Goal: Task Accomplishment & Management: Use online tool/utility

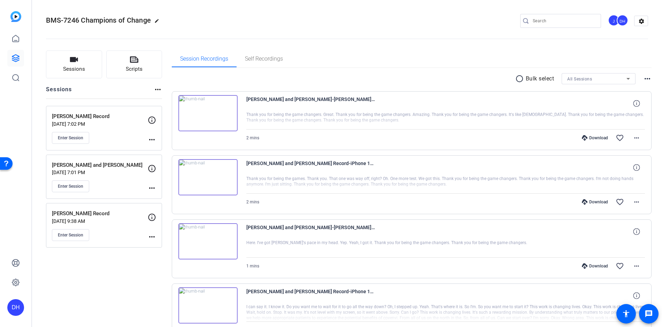
scroll to position [49, 0]
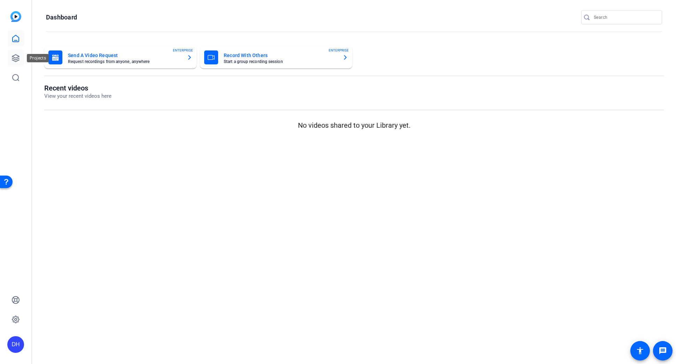
click at [17, 57] on icon at bounding box center [15, 58] width 8 height 8
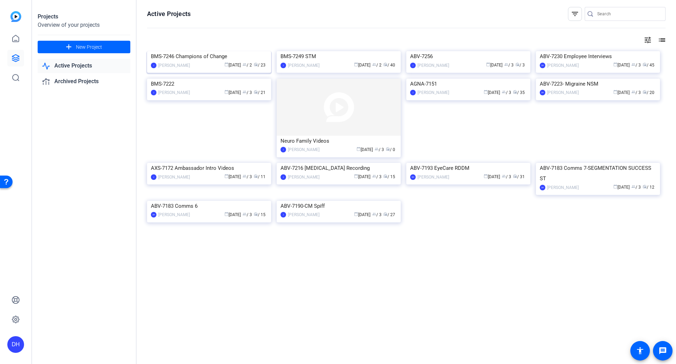
click at [193, 69] on div "calendar_today Sep 26 group / 2 radio / 23" at bounding box center [230, 65] width 74 height 7
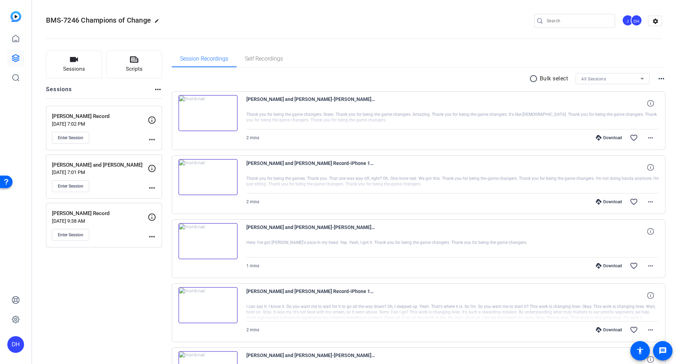
click at [113, 136] on div "Enter Session" at bounding box center [100, 138] width 96 height 12
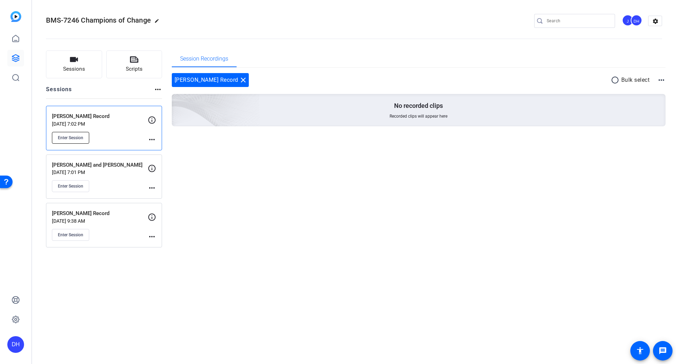
click at [73, 137] on span "Enter Session" at bounding box center [70, 138] width 25 height 6
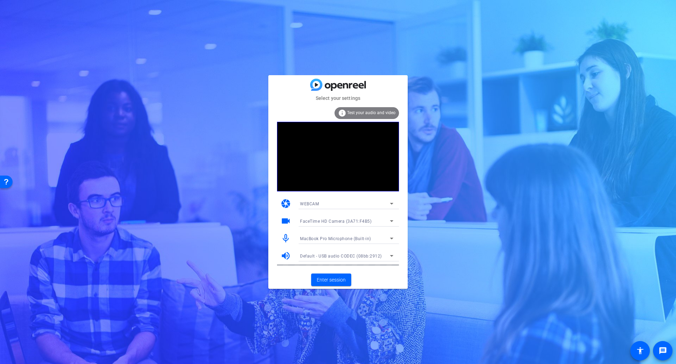
click at [359, 222] on span "FaceTime HD Camera (3A71:F4B5)" at bounding box center [335, 221] width 71 height 5
click at [354, 243] on span "HD Pro Webcam C920 (046d:08e5)" at bounding box center [335, 246] width 70 height 8
click at [333, 280] on span "Enter session" at bounding box center [331, 280] width 29 height 7
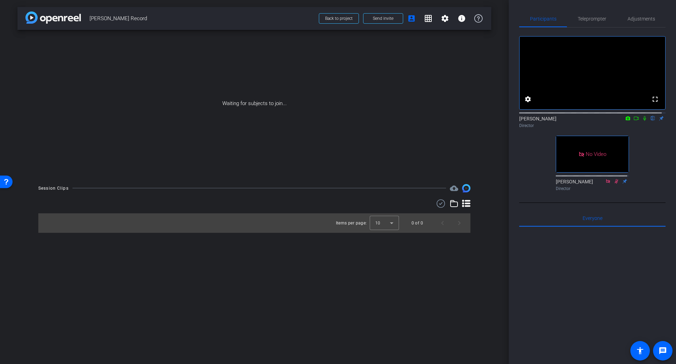
click at [634, 120] on icon at bounding box center [636, 118] width 5 height 3
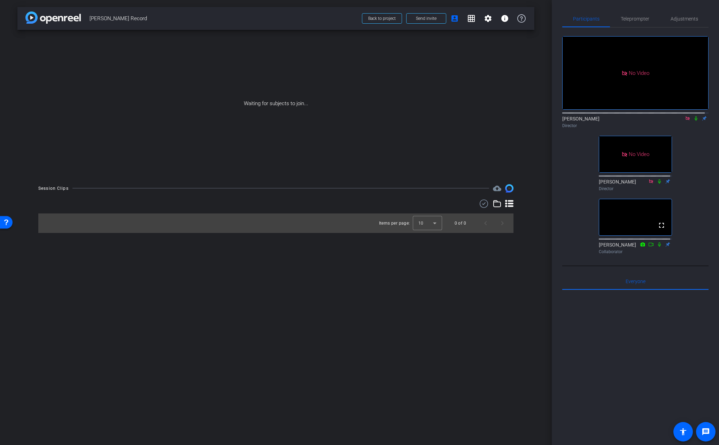
click at [675, 120] on icon at bounding box center [688, 118] width 4 height 4
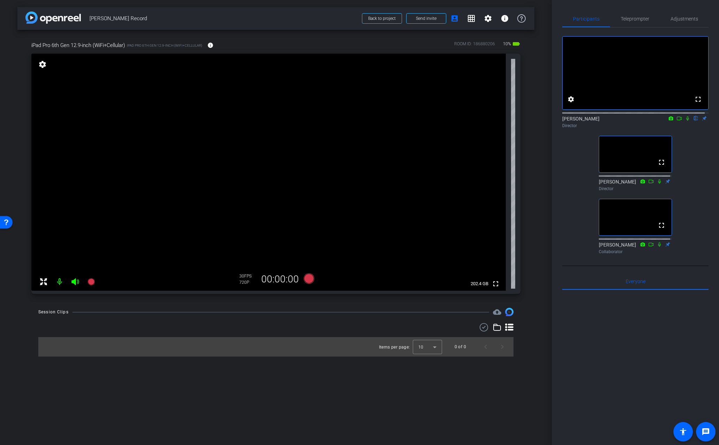
click at [77, 282] on icon at bounding box center [75, 282] width 8 height 8
click at [75, 281] on icon at bounding box center [74, 281] width 7 height 7
click at [635, 20] on span "Teleprompter" at bounding box center [635, 18] width 29 height 5
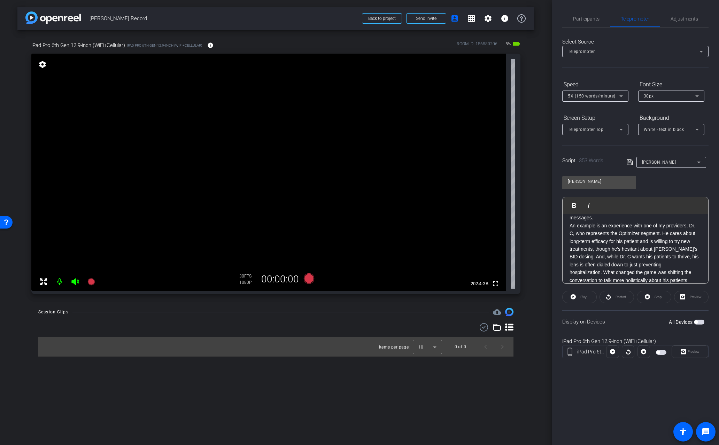
scroll to position [79, 0]
click at [675, 232] on p "An example is an experience with one of my providers, Dr. C, who represents the…" at bounding box center [636, 250] width 132 height 47
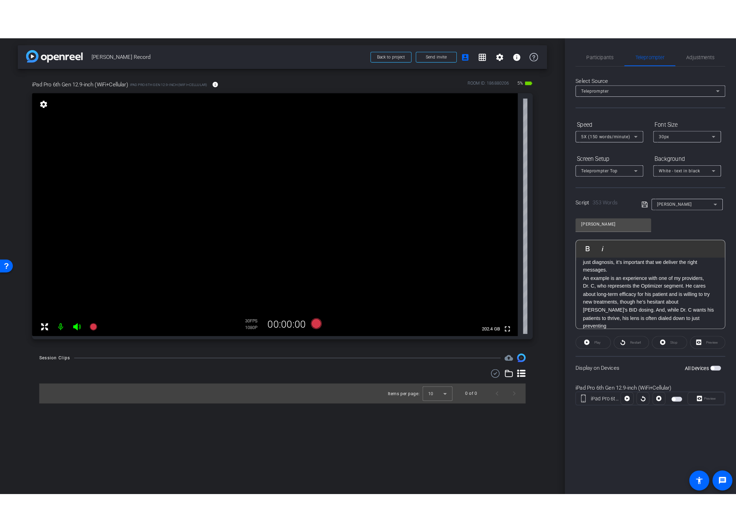
scroll to position [0, 0]
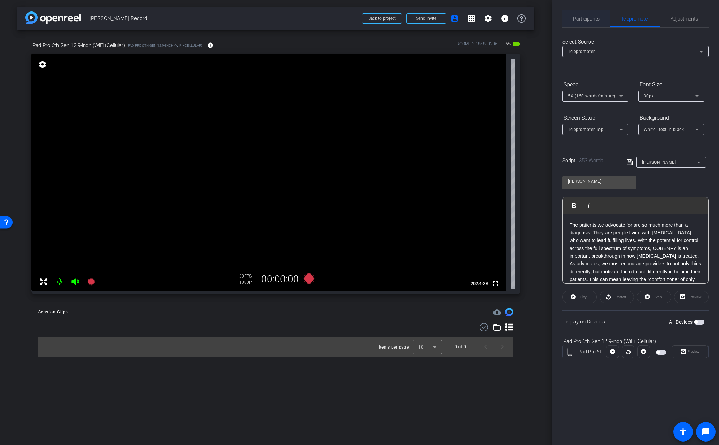
click at [590, 19] on span "Participants" at bounding box center [586, 18] width 26 height 5
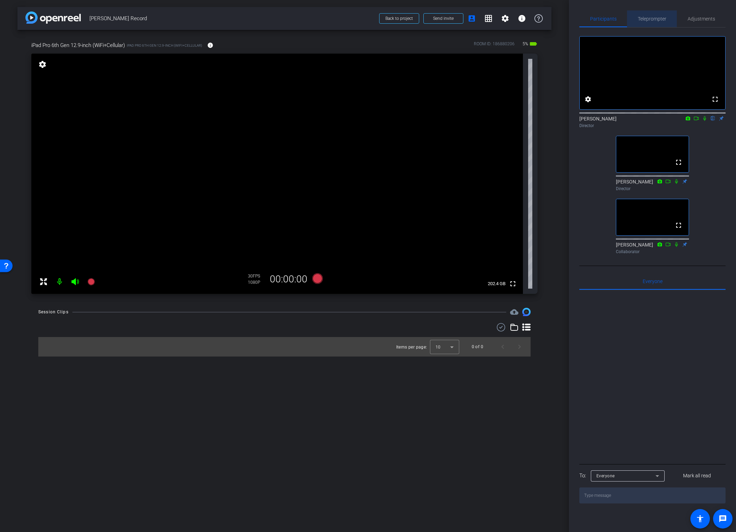
click at [646, 18] on span "Teleprompter" at bounding box center [652, 18] width 29 height 5
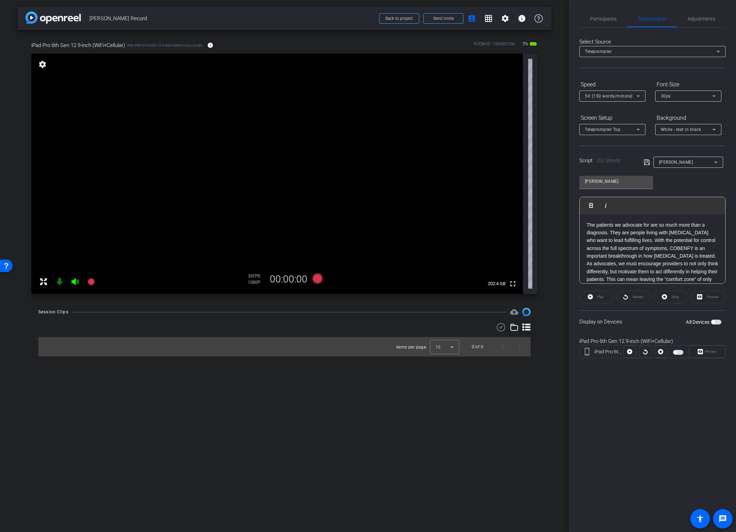
click at [675, 352] on span "button" at bounding box center [678, 352] width 10 height 5
click at [634, 98] on icon at bounding box center [638, 96] width 8 height 8
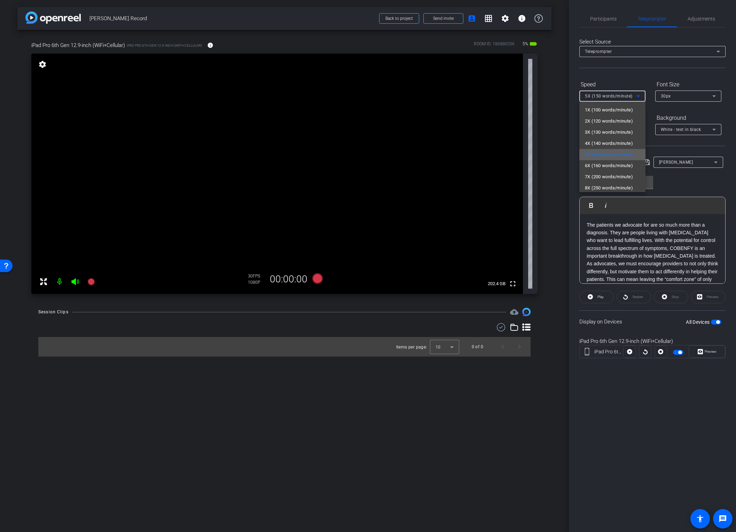
click at [621, 155] on span "5X (150 words/minute)" at bounding box center [609, 154] width 48 height 8
click at [675, 353] on span "button" at bounding box center [678, 352] width 10 height 5
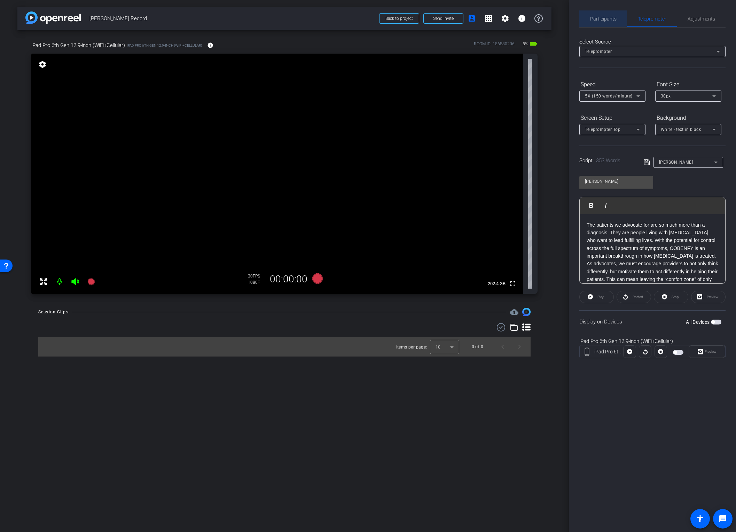
click at [609, 19] on span "Participants" at bounding box center [603, 18] width 26 height 5
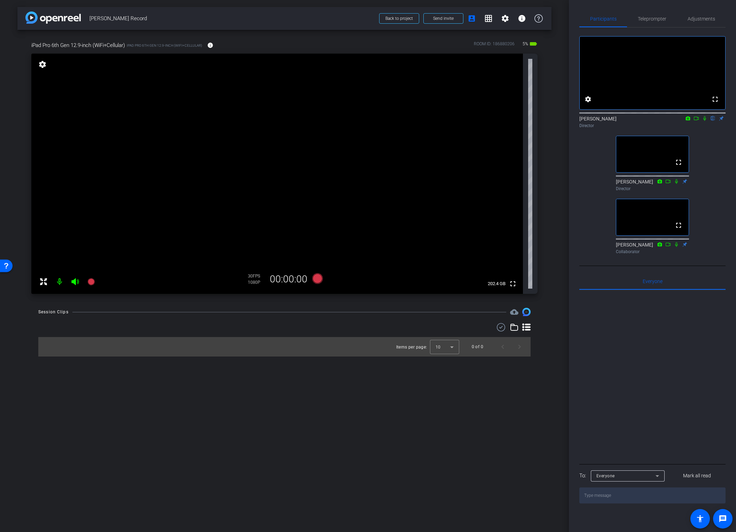
click at [675, 121] on icon at bounding box center [697, 118] width 6 height 5
click at [650, 20] on span "Teleprompter" at bounding box center [652, 18] width 29 height 5
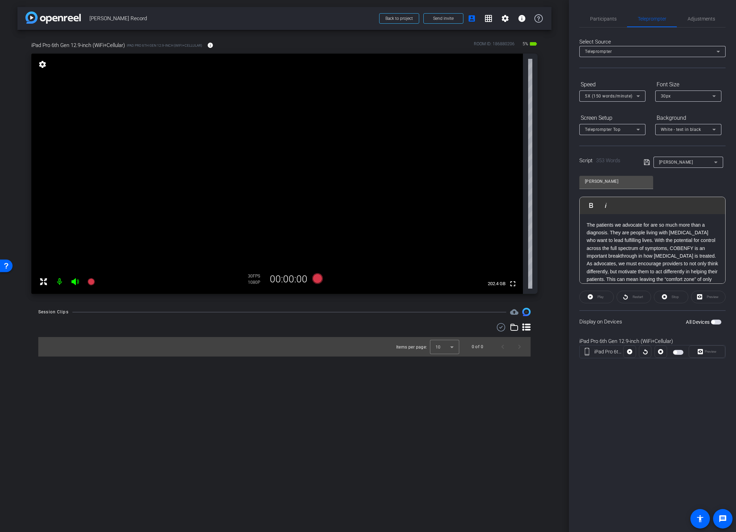
click at [675, 352] on span "button" at bounding box center [678, 352] width 10 height 5
click at [675, 353] on span "Preview" at bounding box center [711, 352] width 12 height 4
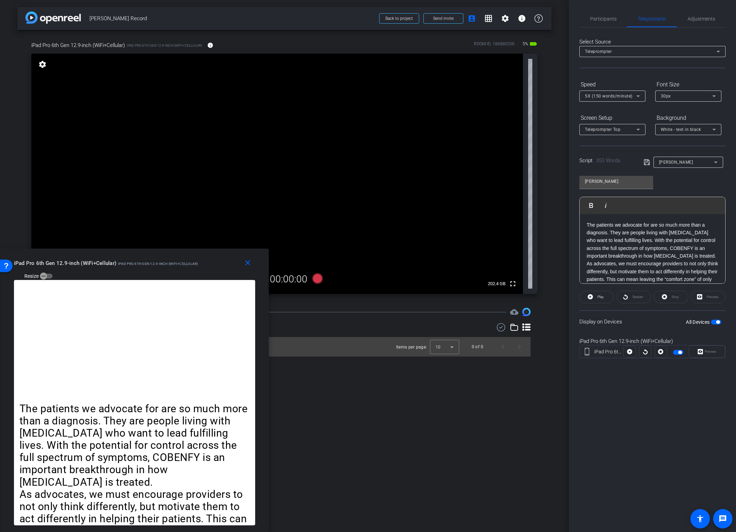
drag, startPoint x: 426, startPoint y: 140, endPoint x: 173, endPoint y: 281, distance: 289.3
click at [173, 281] on div "close iPad Pro 6th Gen 12.9-inch (WiFi+Cellular) iPad Pro 6th Gen 12.9-inch (Wi…" at bounding box center [134, 391] width 269 height 284
drag, startPoint x: 205, startPoint y: 269, endPoint x: 203, endPoint y: 274, distance: 5.6
click at [203, 274] on div "iPad Pro 6th Gen 12.9-inch (WiFi+Cellular) iPad Pro 6th Gen 12.9-inch (WiFi+Cel…" at bounding box center [137, 269] width 247 height 25
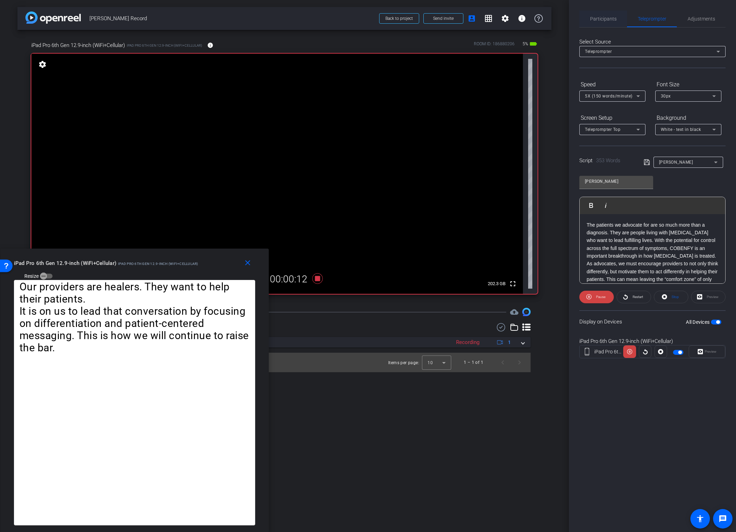
click at [599, 17] on span "Participants" at bounding box center [603, 18] width 26 height 5
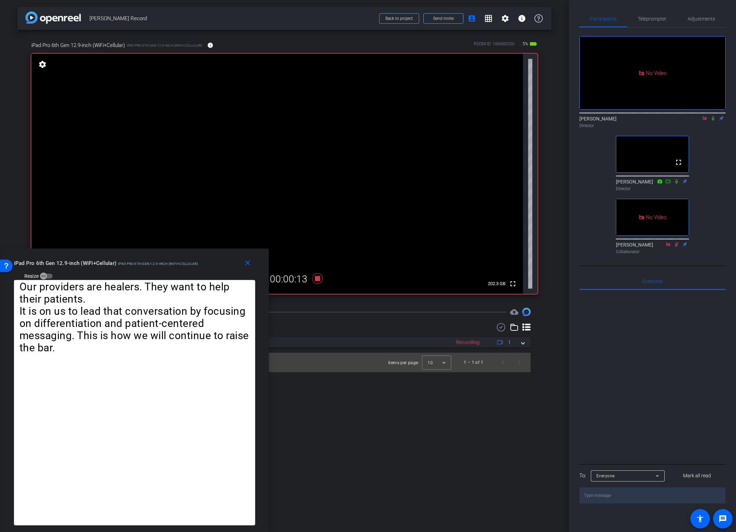
click at [675, 116] on icon at bounding box center [714, 118] width 6 height 5
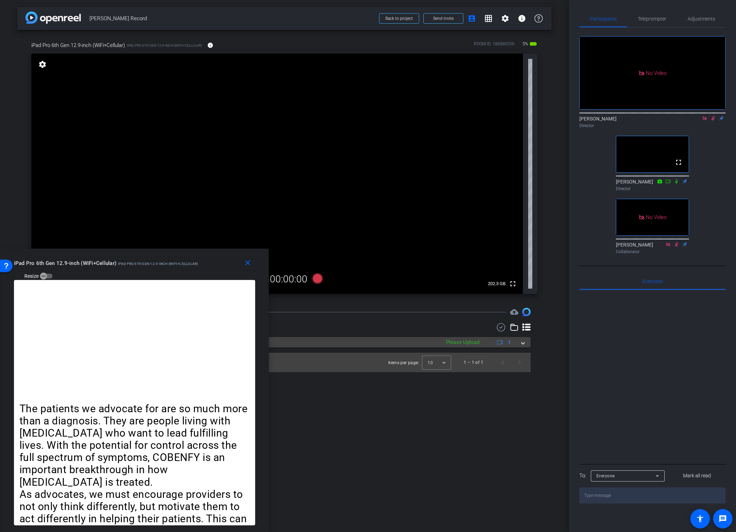
click at [524, 342] on span at bounding box center [523, 342] width 3 height 7
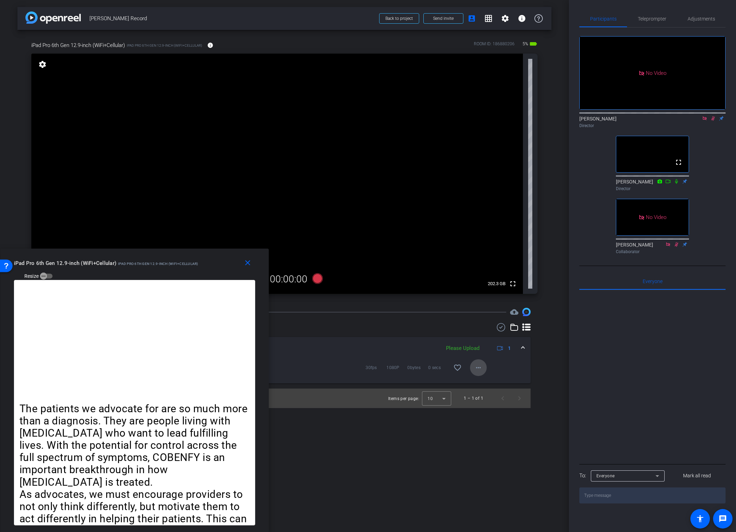
click at [478, 364] on mat-icon "more_horiz" at bounding box center [478, 368] width 8 height 8
click at [483, 364] on span "Upload" at bounding box center [490, 382] width 28 height 8
click at [675, 116] on icon at bounding box center [714, 118] width 6 height 5
click at [478, 364] on mat-icon "more_horiz" at bounding box center [478, 368] width 8 height 8
click at [499, 364] on span "Download Original" at bounding box center [501, 382] width 51 height 8
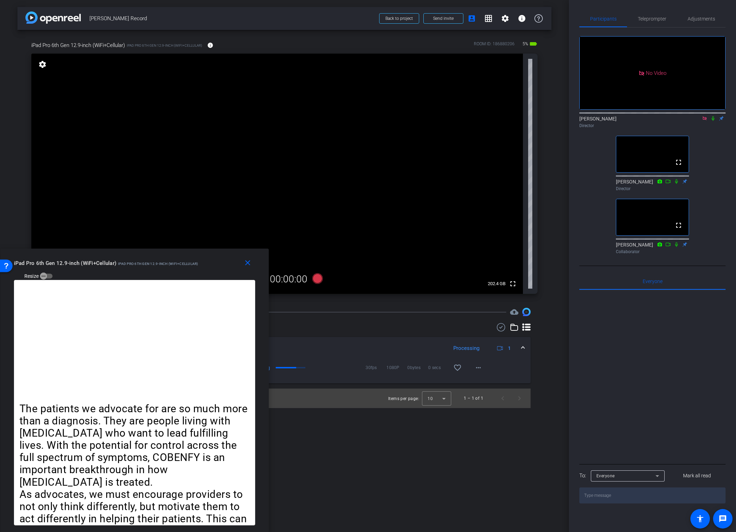
click at [675, 116] on icon at bounding box center [714, 118] width 6 height 5
click at [675, 116] on icon at bounding box center [705, 118] width 6 height 5
click at [675, 121] on icon at bounding box center [705, 118] width 6 height 5
click at [652, 18] on span "Teleprompter" at bounding box center [652, 18] width 29 height 5
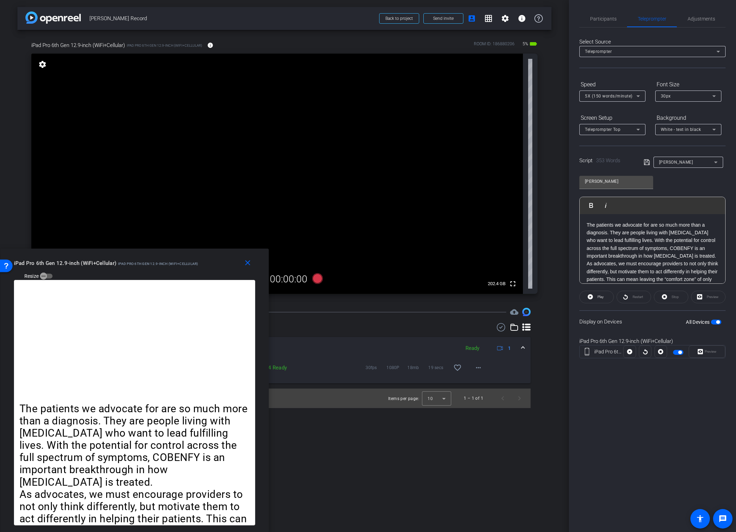
click at [644, 352] on div at bounding box center [645, 352] width 13 height 13
click at [610, 17] on span "Participants" at bounding box center [603, 18] width 26 height 5
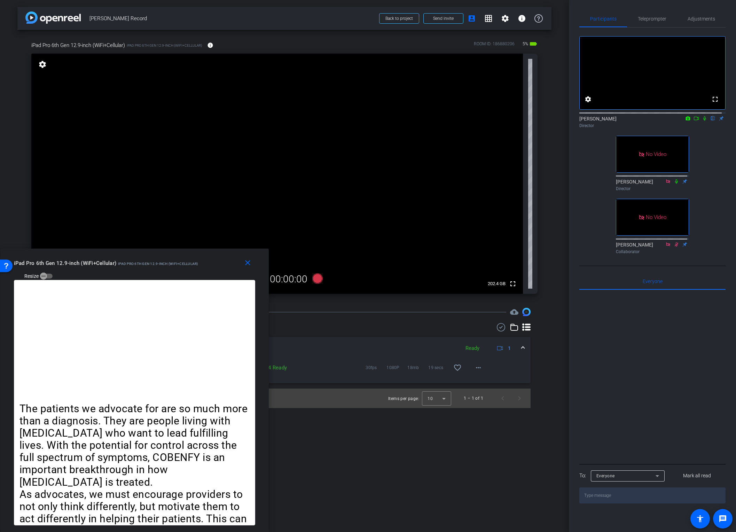
click at [675, 121] on icon at bounding box center [697, 118] width 6 height 5
click at [675, 121] on icon at bounding box center [713, 118] width 3 height 5
click at [649, 16] on span "Teleprompter" at bounding box center [652, 18] width 29 height 5
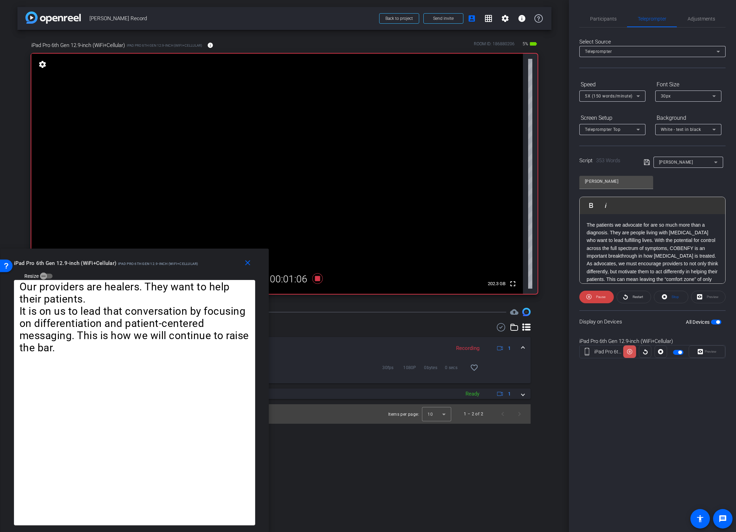
click at [631, 352] on icon at bounding box center [629, 352] width 5 height 10
click at [631, 352] on icon at bounding box center [629, 351] width 5 height 5
click at [632, 352] on icon at bounding box center [629, 352] width 5 height 10
click at [632, 352] on icon at bounding box center [629, 351] width 5 height 5
click at [632, 355] on icon at bounding box center [629, 352] width 5 height 10
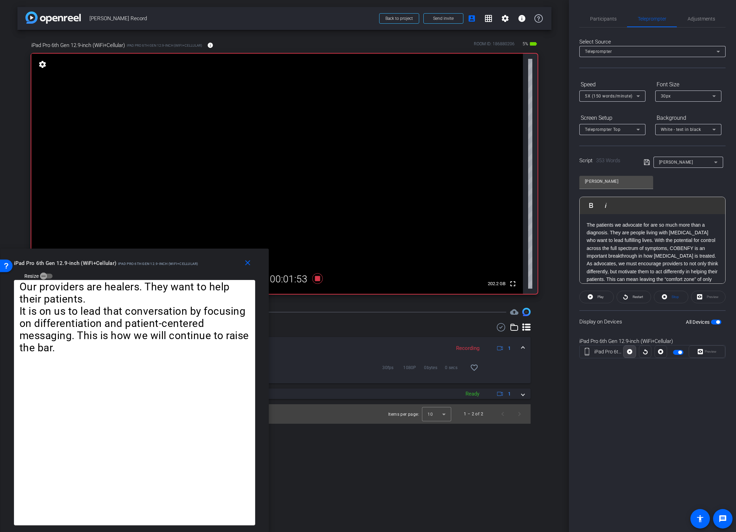
click at [632, 355] on icon at bounding box center [629, 352] width 5 height 10
click at [630, 352] on icon at bounding box center [629, 352] width 5 height 10
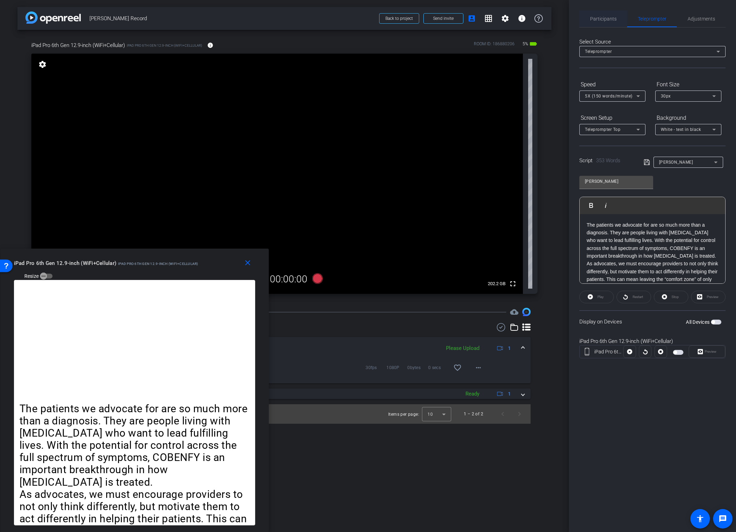
click at [604, 18] on span "Participants" at bounding box center [603, 18] width 26 height 5
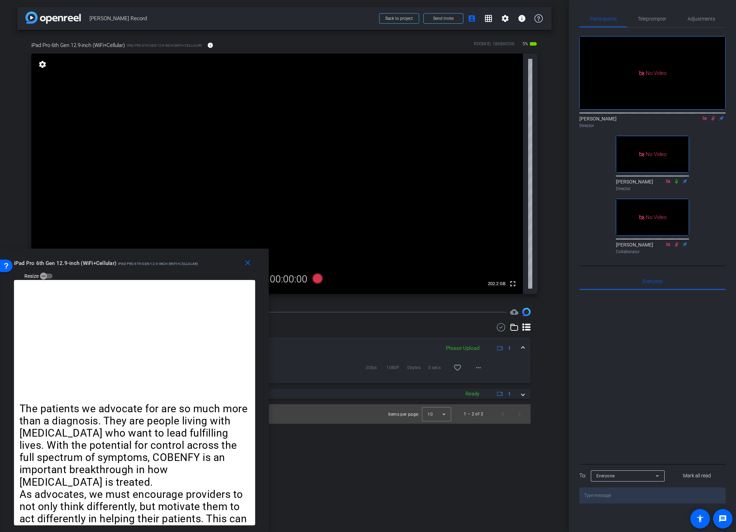
click at [675, 116] on icon at bounding box center [714, 118] width 6 height 5
click at [675, 116] on icon at bounding box center [714, 118] width 4 height 5
click at [675, 116] on icon at bounding box center [705, 118] width 6 height 5
click at [248, 263] on mat-icon "close" at bounding box center [247, 263] width 9 height 9
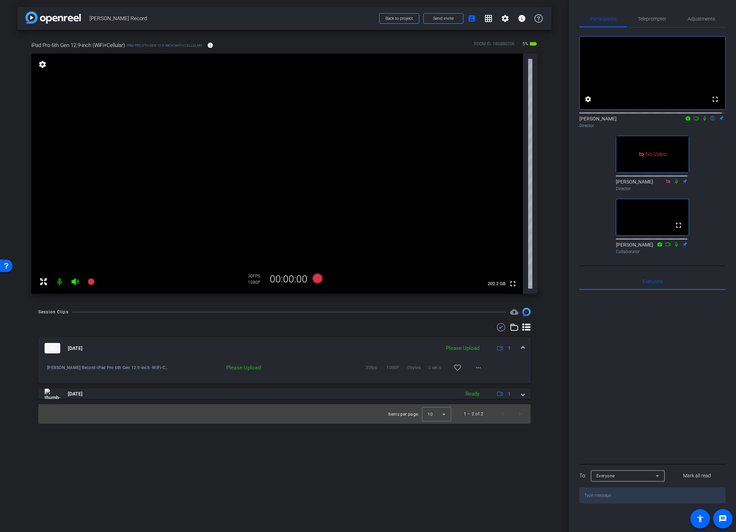
click at [648, 344] on div at bounding box center [653, 376] width 146 height 172
click at [479, 364] on mat-icon "more_horiz" at bounding box center [478, 368] width 8 height 8
click at [493, 364] on span "Upload" at bounding box center [490, 382] width 28 height 8
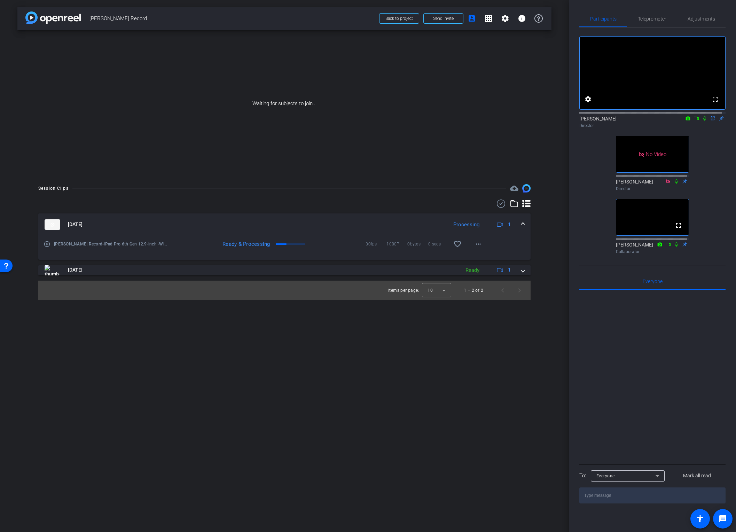
click at [675, 121] on icon at bounding box center [697, 118] width 6 height 5
click at [675, 121] on icon at bounding box center [714, 118] width 6 height 5
click at [675, 121] on icon at bounding box center [714, 118] width 4 height 5
click at [675, 121] on icon at bounding box center [705, 118] width 6 height 5
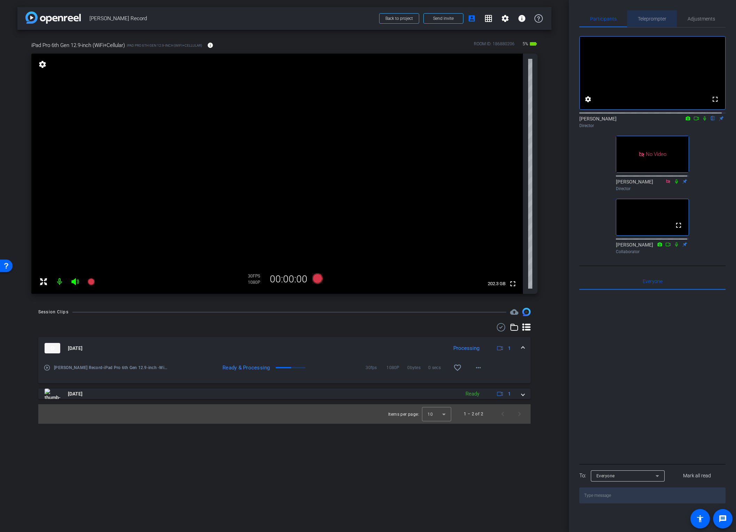
click at [653, 18] on span "Teleprompter" at bounding box center [652, 18] width 29 height 5
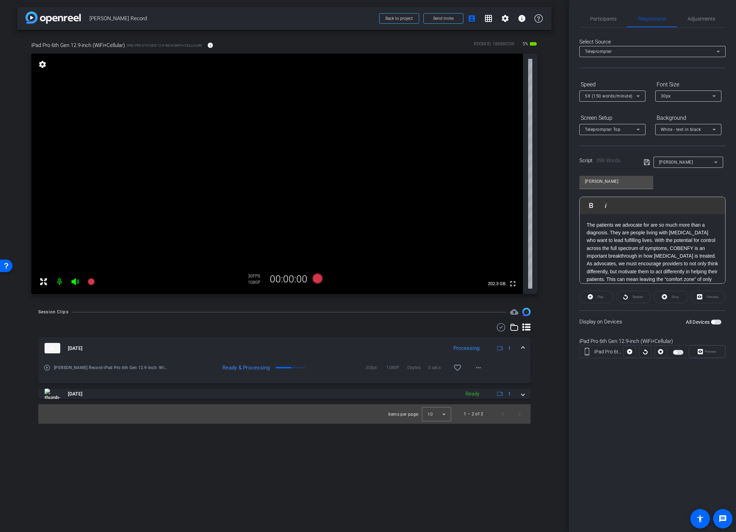
click at [675, 353] on span "button" at bounding box center [678, 352] width 10 height 5
click at [675, 353] on span "Preview" at bounding box center [711, 352] width 12 height 4
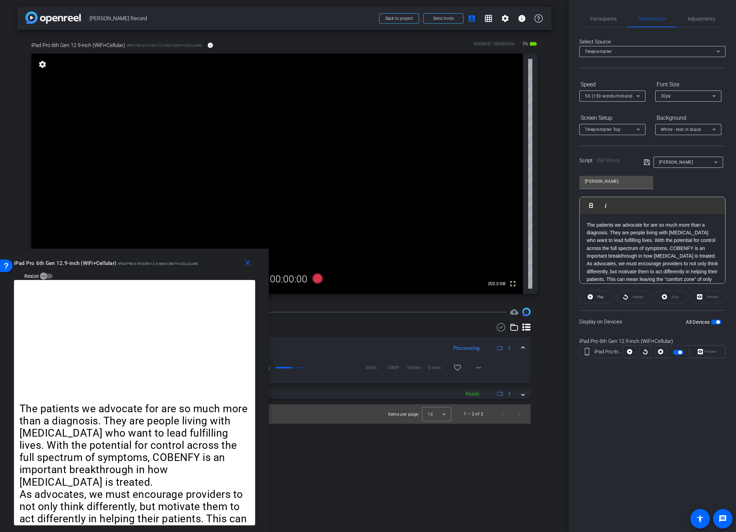
drag, startPoint x: 382, startPoint y: 202, endPoint x: 177, endPoint y: 303, distance: 229.0
click at [177, 303] on div "close iPad Pro 6th Gen 12.9-inch (WiFi+Cellular) iPad Pro 6th Gen 12.9-inch (Wi…" at bounding box center [134, 391] width 269 height 284
click at [608, 18] on span "Participants" at bounding box center [603, 18] width 26 height 5
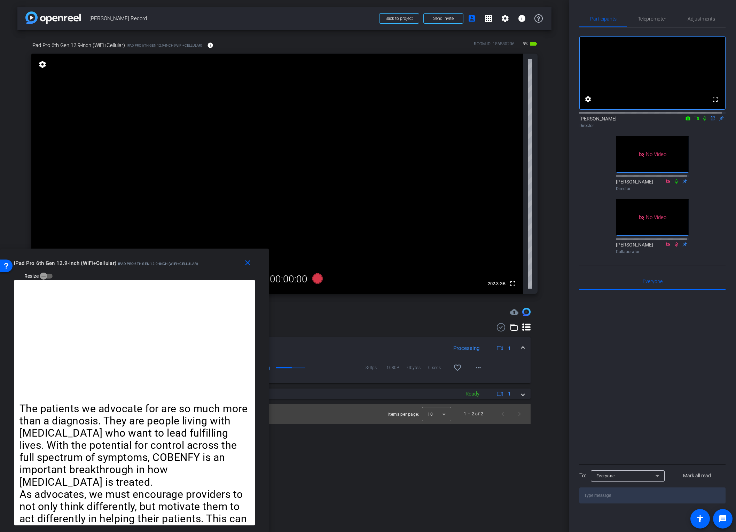
click at [675, 121] on icon at bounding box center [697, 118] width 6 height 5
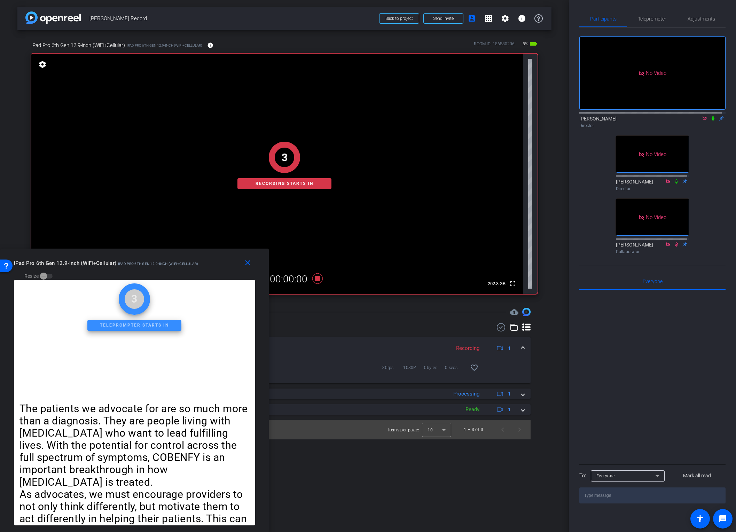
click at [675, 121] on icon at bounding box center [714, 118] width 6 height 5
click at [650, 18] on span "Teleprompter" at bounding box center [652, 18] width 29 height 5
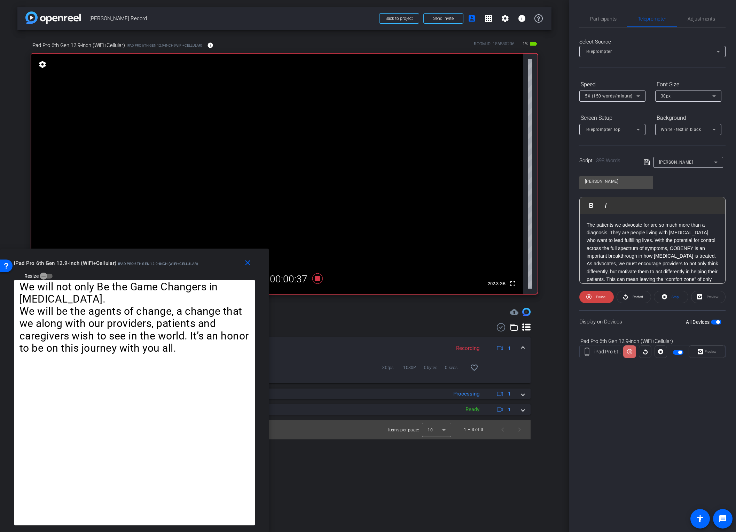
click at [629, 354] on icon at bounding box center [629, 352] width 5 height 10
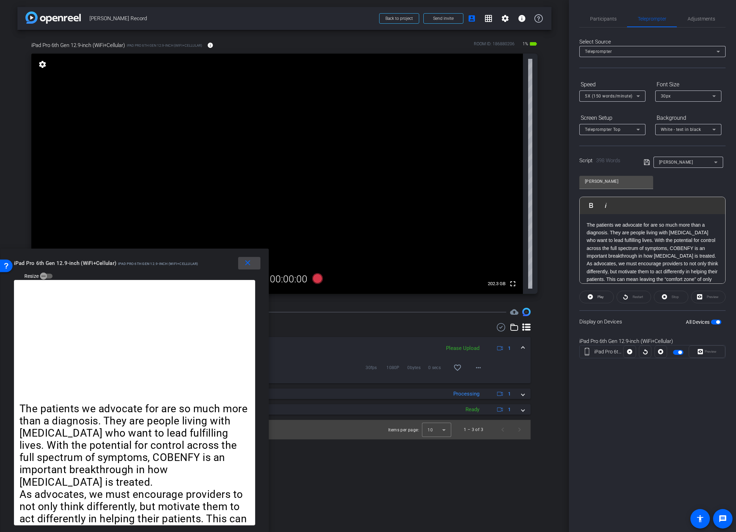
click at [248, 261] on mat-icon "close" at bounding box center [247, 263] width 9 height 9
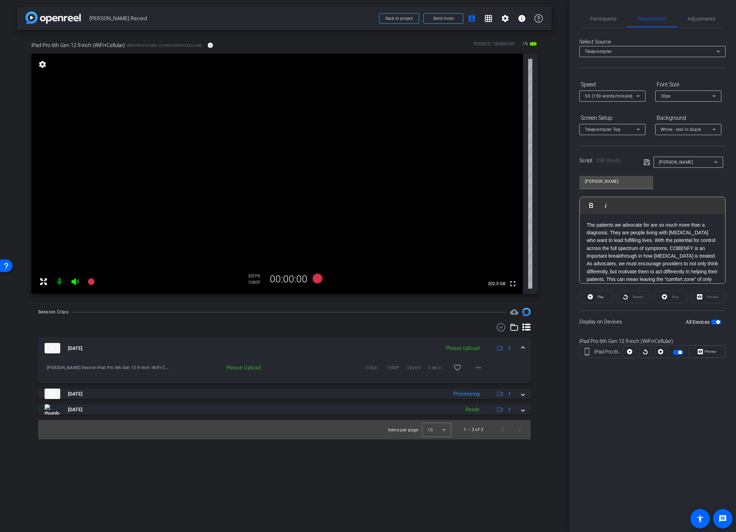
click at [675, 353] on span "button" at bounding box center [678, 352] width 10 height 5
click at [606, 20] on span "Participants" at bounding box center [603, 18] width 26 height 5
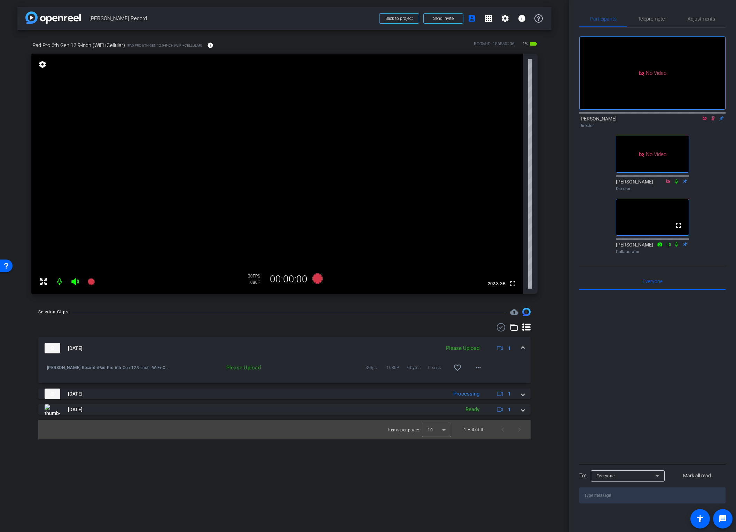
click at [675, 116] on icon at bounding box center [714, 118] width 4 height 5
click at [675, 116] on icon at bounding box center [705, 118] width 4 height 4
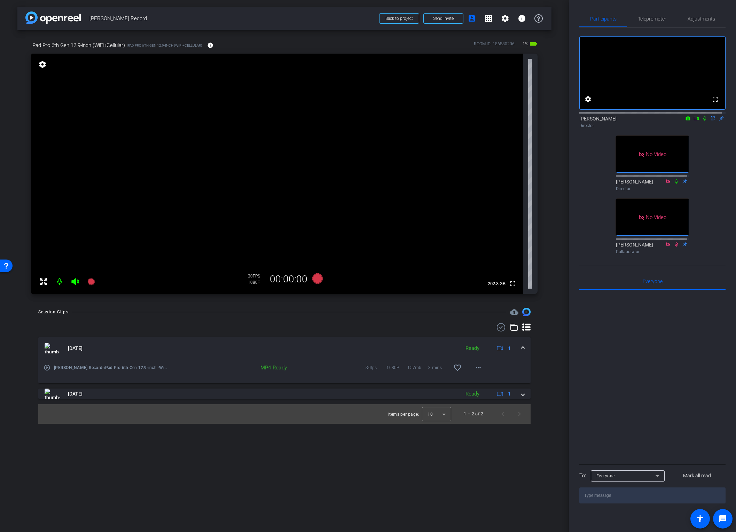
click at [675, 121] on icon at bounding box center [697, 118] width 6 height 5
click at [649, 21] on span "Teleprompter" at bounding box center [652, 18] width 29 height 5
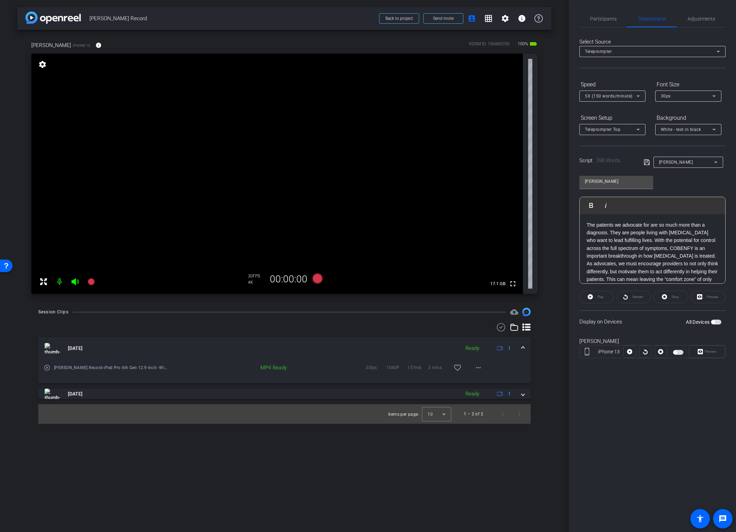
click at [675, 352] on span "button" at bounding box center [678, 352] width 10 height 5
click at [675, 351] on span "Preview" at bounding box center [711, 352] width 12 height 4
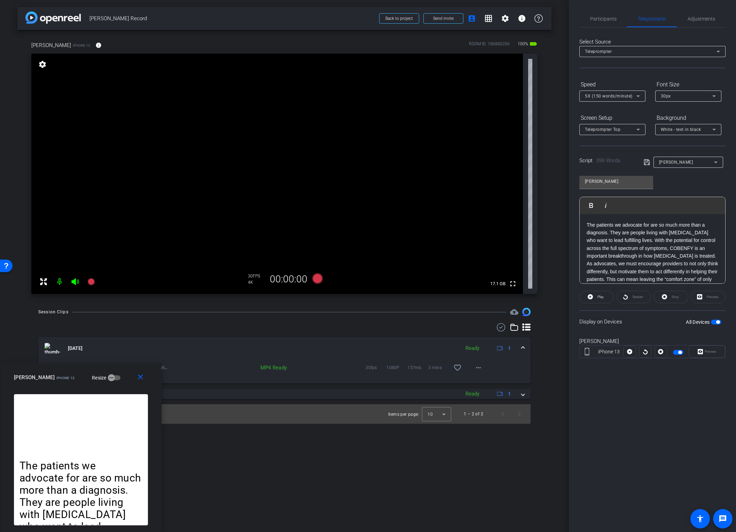
drag, startPoint x: 369, startPoint y: 190, endPoint x: 56, endPoint y: 395, distance: 374.0
click at [56, 364] on div "close carole pelteson iPhone 13 Resize The patients we advocate for are so much…" at bounding box center [80, 448] width 161 height 170
click at [633, 96] on div "5X (150 words/minute)" at bounding box center [611, 96] width 52 height 9
click at [611, 134] on span "3X (130 words/minute)" at bounding box center [609, 132] width 48 height 8
click at [631, 94] on span "3X (130 words/minute)" at bounding box center [609, 96] width 48 height 5
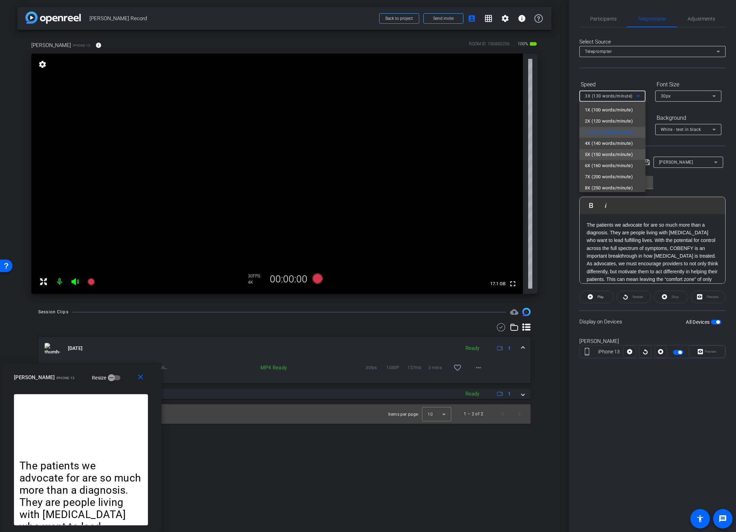
click at [617, 155] on span "5X (150 words/minute)" at bounding box center [609, 154] width 48 height 8
click at [606, 16] on span "Participants" at bounding box center [603, 18] width 26 height 5
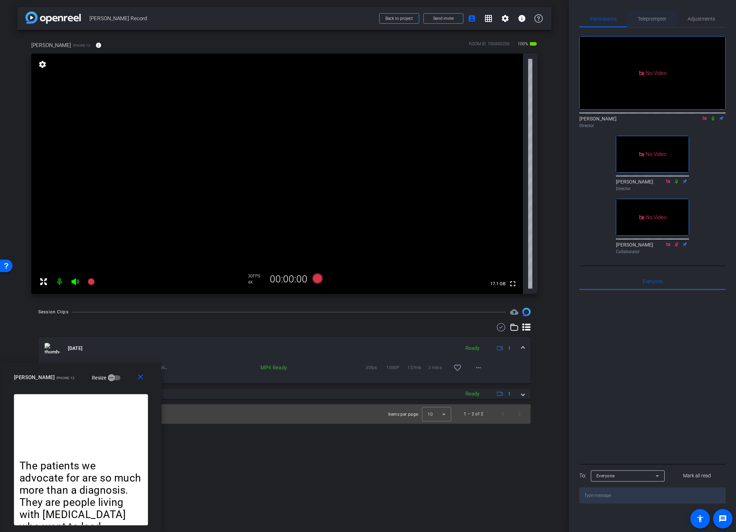
click at [651, 20] on span "Teleprompter" at bounding box center [652, 18] width 29 height 5
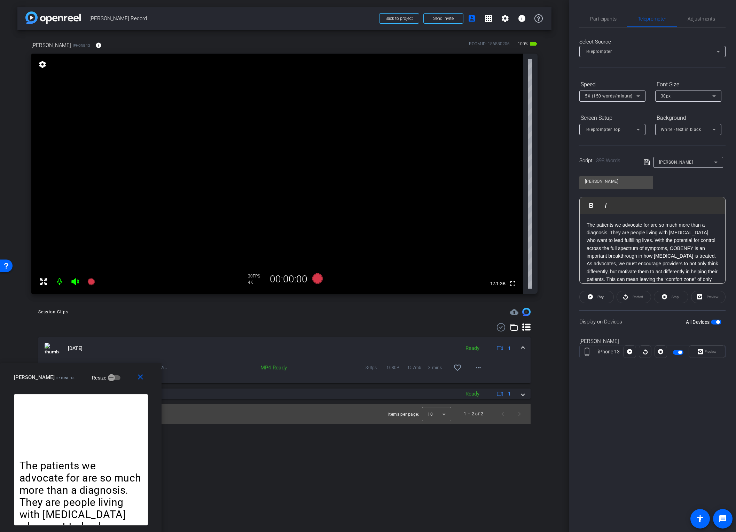
click at [644, 353] on div at bounding box center [645, 352] width 13 height 13
click at [606, 20] on span "Participants" at bounding box center [603, 18] width 26 height 5
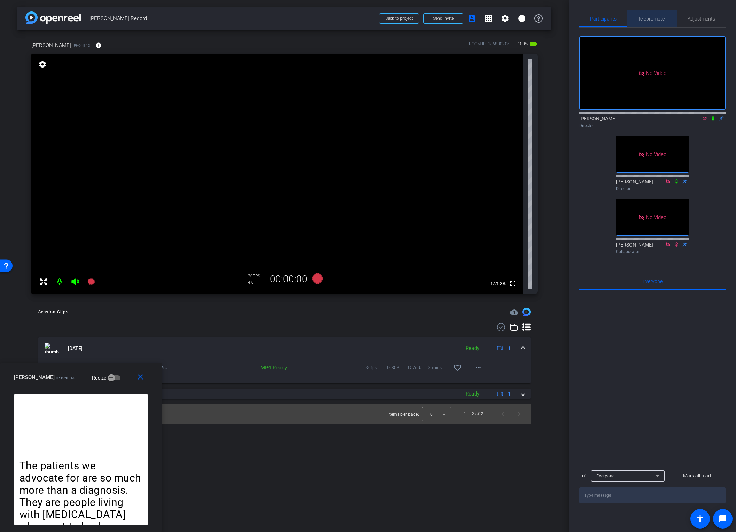
click at [650, 19] on span "Teleprompter" at bounding box center [652, 18] width 29 height 5
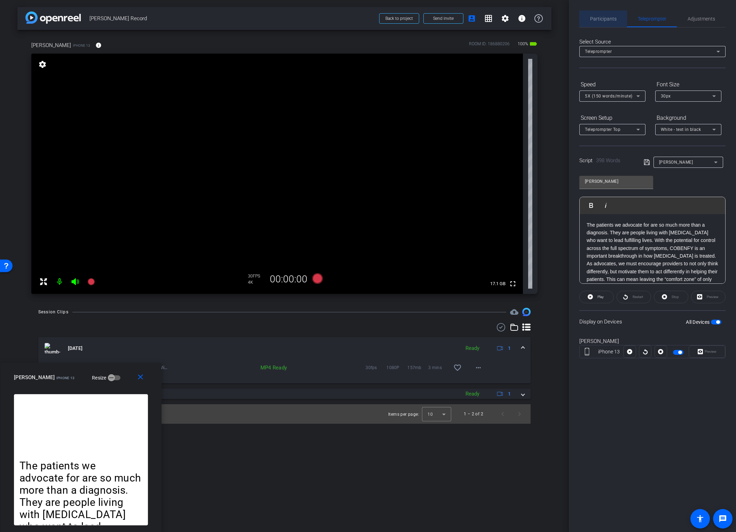
click at [606, 19] on span "Participants" at bounding box center [603, 18] width 26 height 5
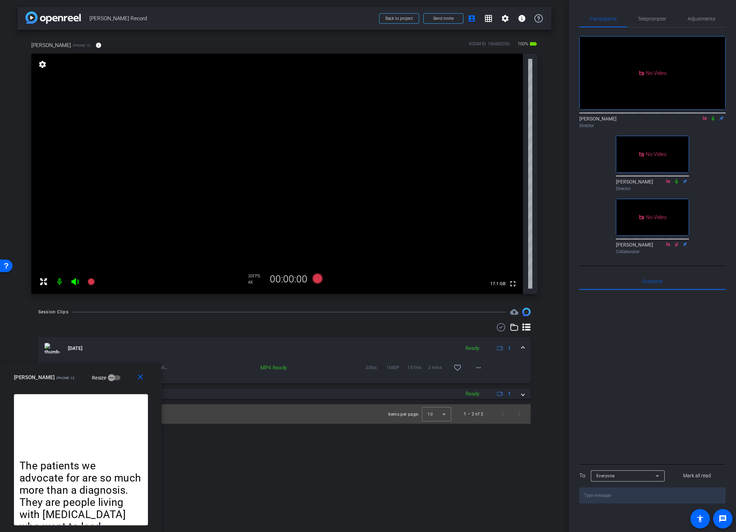
click at [675, 116] on icon at bounding box center [714, 118] width 6 height 5
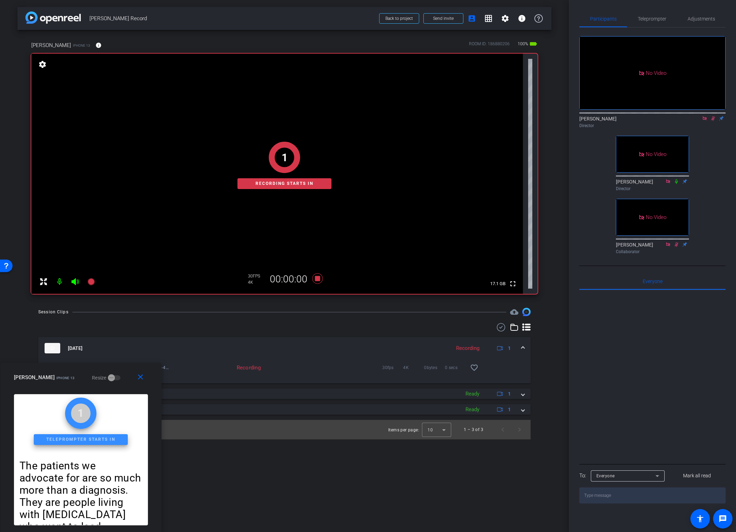
click at [675, 116] on icon at bounding box center [714, 118] width 6 height 5
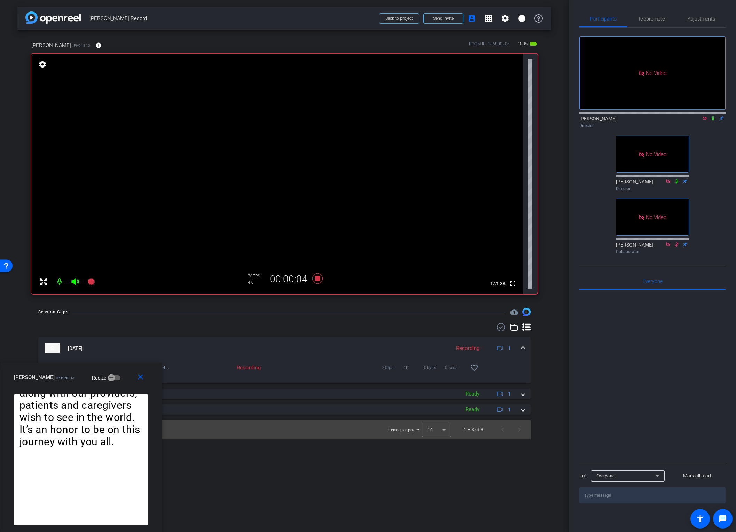
click at [675, 116] on icon at bounding box center [714, 118] width 6 height 5
click at [660, 21] on span "Teleprompter" at bounding box center [652, 18] width 29 height 5
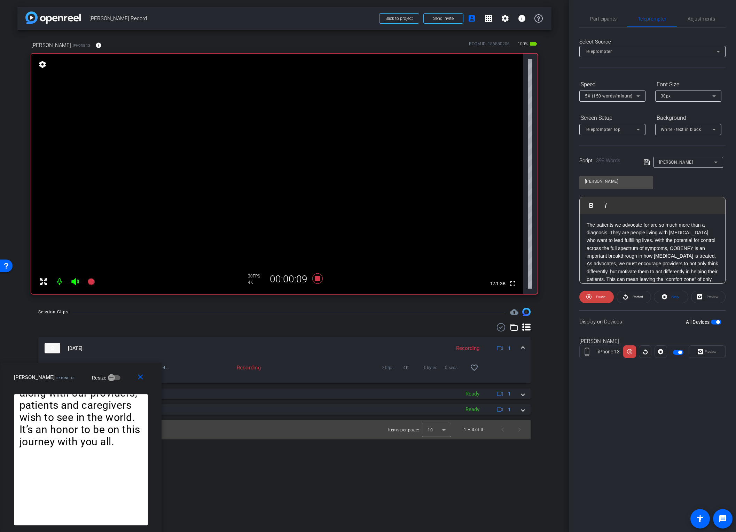
click at [635, 94] on icon at bounding box center [638, 96] width 8 height 8
click at [616, 131] on span "3X (130 words/minute)" at bounding box center [609, 132] width 48 height 8
click at [645, 353] on icon at bounding box center [645, 352] width 5 height 10
click at [630, 352] on icon at bounding box center [629, 351] width 5 height 5
click at [630, 352] on icon at bounding box center [629, 352] width 5 height 10
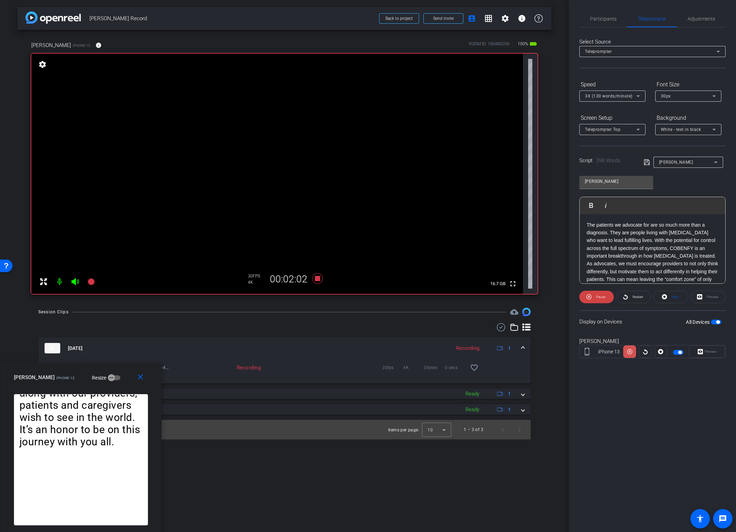
click at [630, 352] on icon at bounding box center [629, 351] width 5 height 5
click at [630, 353] on icon at bounding box center [629, 351] width 5 height 5
click at [631, 354] on icon at bounding box center [629, 351] width 5 height 5
click at [630, 354] on icon at bounding box center [629, 351] width 5 height 5
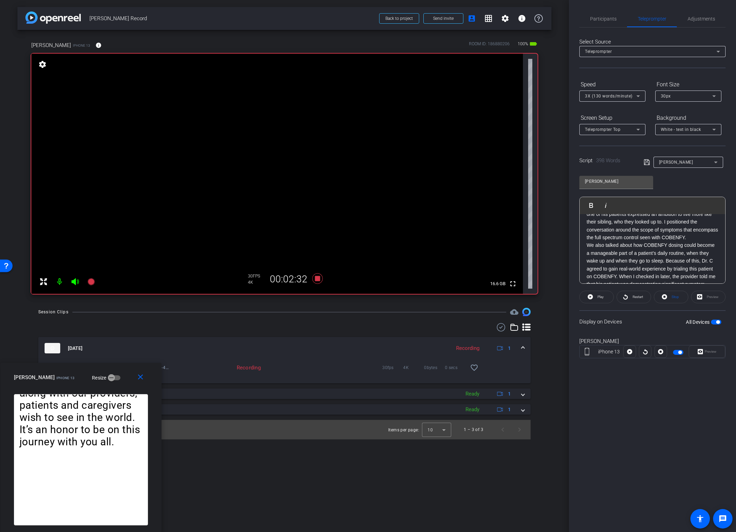
scroll to position [203, 0]
click at [586, 264] on div "The patients we advocate for are so much more than a diagnosis. They are people…" at bounding box center [653, 209] width 146 height 396
click at [597, 211] on button "Play Play from this location" at bounding box center [593, 206] width 16 height 14
click at [596, 207] on span "Play" at bounding box center [595, 205] width 11 height 6
click at [585, 259] on div "The patients we advocate for are so much more than a diagnosis. They are people…" at bounding box center [653, 209] width 146 height 396
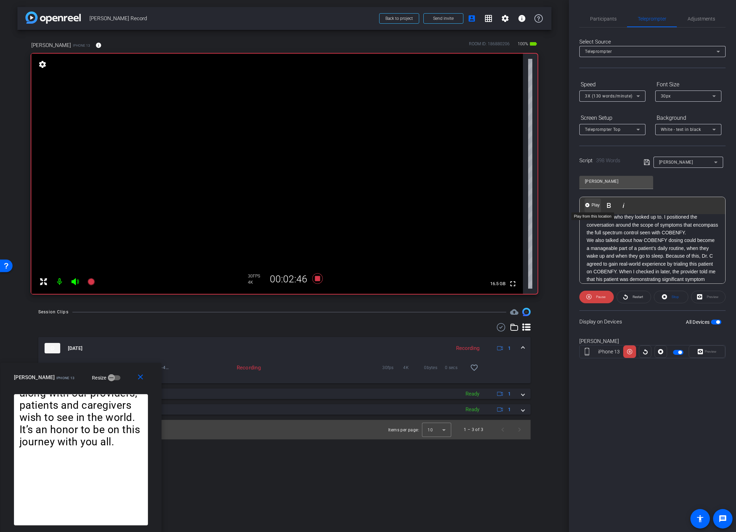
click at [594, 206] on span "Play" at bounding box center [595, 205] width 11 height 6
click at [629, 352] on icon at bounding box center [629, 352] width 5 height 10
click at [608, 17] on span "Participants" at bounding box center [603, 18] width 26 height 5
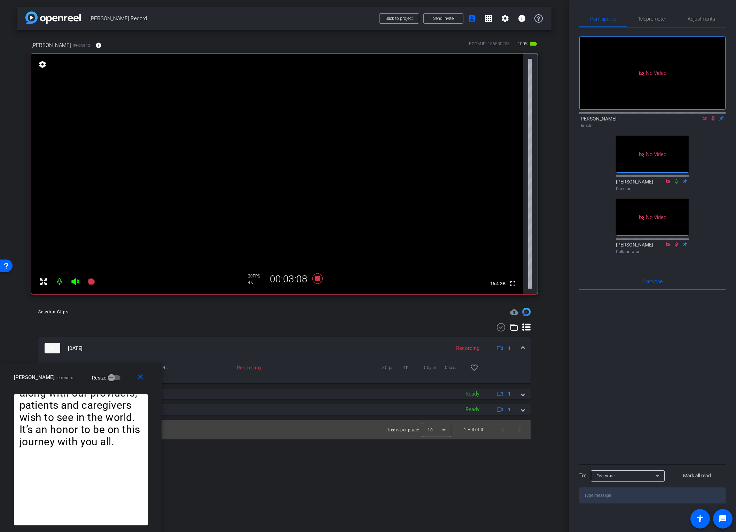
click at [675, 116] on icon at bounding box center [714, 118] width 4 height 5
click at [642, 22] on span "Teleprompter" at bounding box center [652, 18] width 29 height 17
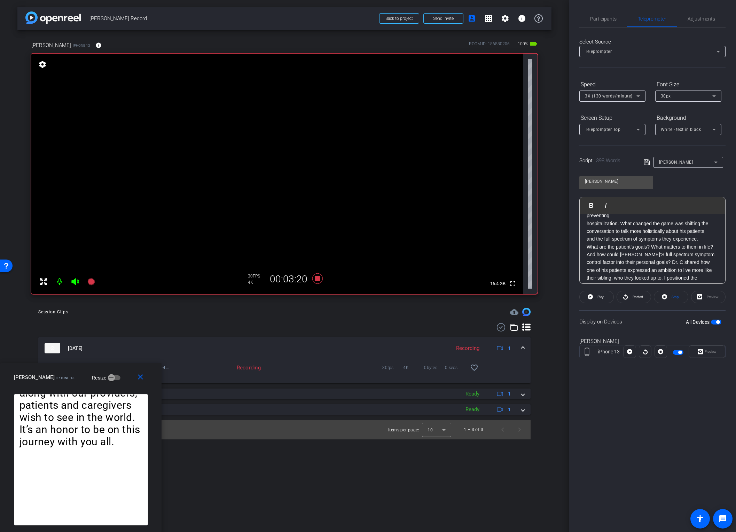
scroll to position [139, 0]
click at [586, 258] on div "The patients we advocate for are so much more than a diagnosis. They are people…" at bounding box center [653, 273] width 146 height 396
click at [593, 204] on span "Play" at bounding box center [595, 205] width 11 height 6
click at [591, 203] on span "Play" at bounding box center [595, 205] width 11 height 6
click at [630, 353] on icon at bounding box center [629, 351] width 5 height 5
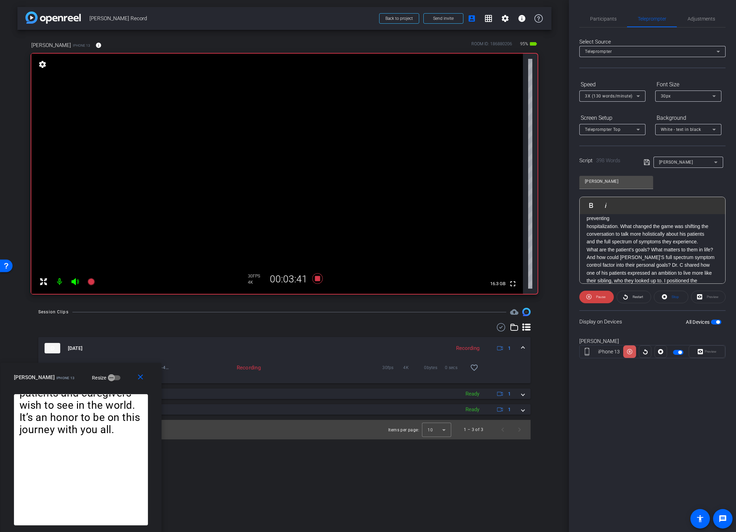
click at [630, 353] on icon at bounding box center [629, 352] width 5 height 10
click at [630, 353] on icon at bounding box center [629, 351] width 5 height 5
click at [630, 353] on icon at bounding box center [629, 352] width 5 height 10
click at [630, 354] on icon at bounding box center [629, 351] width 5 height 5
click at [606, 16] on span "Participants" at bounding box center [603, 18] width 26 height 5
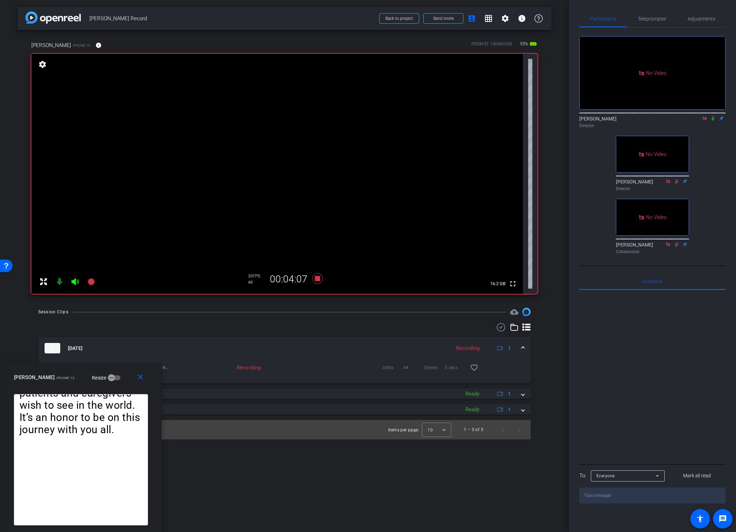
click at [675, 116] on icon at bounding box center [714, 118] width 6 height 5
click at [651, 13] on span "Teleprompter" at bounding box center [652, 18] width 29 height 17
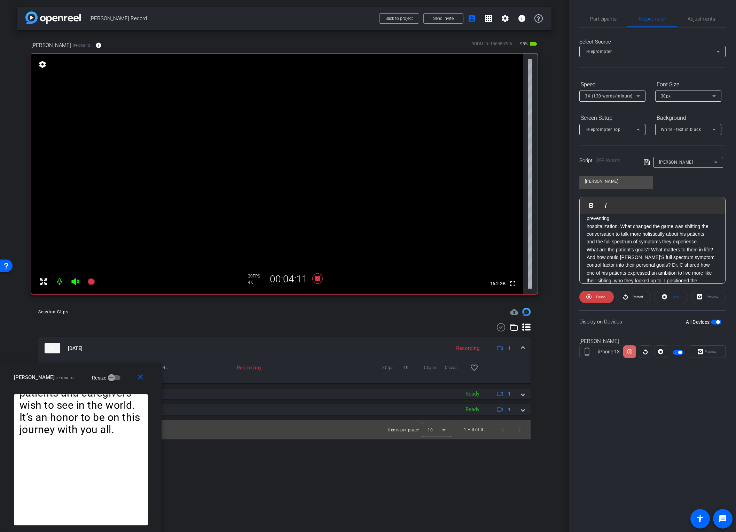
click at [629, 353] on icon at bounding box center [629, 351] width 5 height 5
click at [587, 254] on p "And how could COBENFY’S full spectrum symptom control factor into their persona…" at bounding box center [653, 277] width 132 height 47
click at [603, 300] on span "Play" at bounding box center [600, 297] width 8 height 10
click at [585, 249] on div "The patients we advocate for are so much more than a diagnosis. They are people…" at bounding box center [653, 273] width 146 height 396
click at [589, 207] on img "button" at bounding box center [588, 205] width 4 height 4
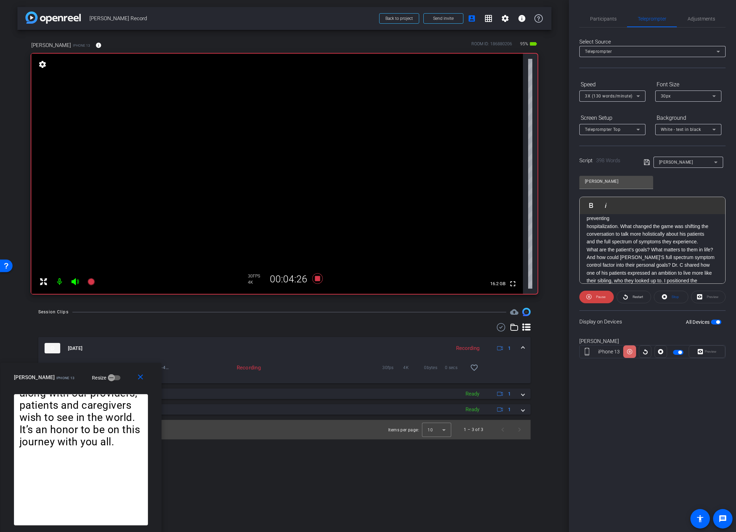
click at [630, 353] on icon at bounding box center [629, 352] width 5 height 10
click at [630, 353] on icon at bounding box center [629, 351] width 5 height 5
click at [630, 353] on icon at bounding box center [629, 352] width 5 height 10
click at [630, 353] on icon at bounding box center [629, 351] width 5 height 5
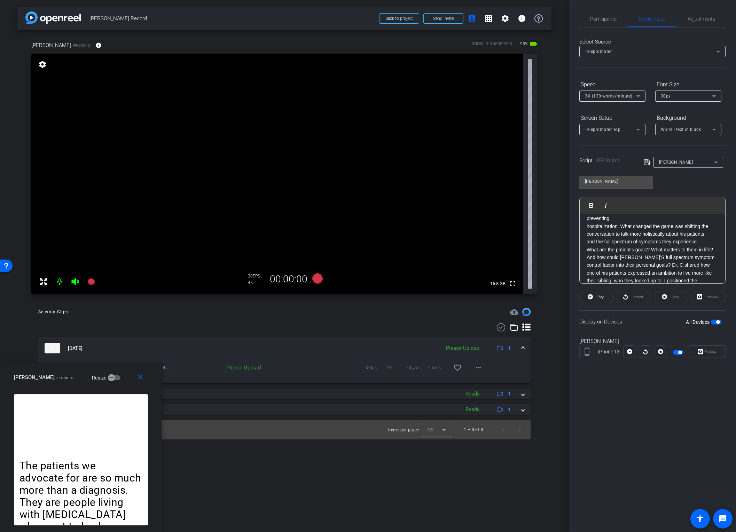
click at [675, 352] on span "button" at bounding box center [678, 352] width 10 height 5
click at [606, 20] on span "Participants" at bounding box center [603, 18] width 26 height 5
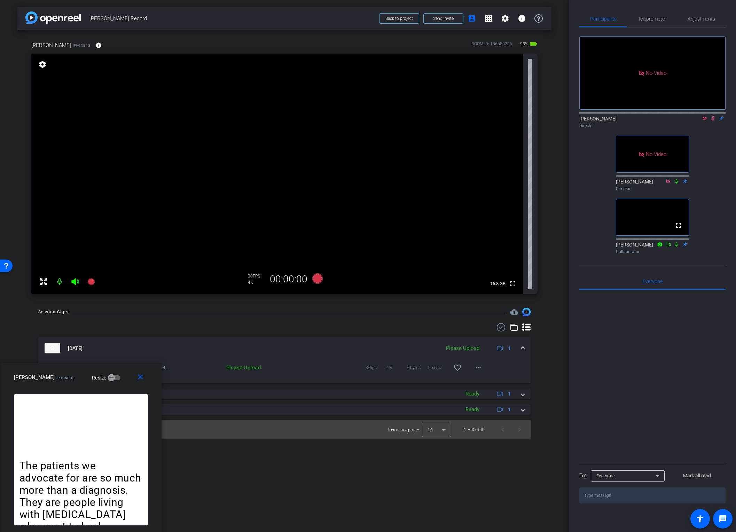
click at [675, 116] on icon at bounding box center [714, 118] width 6 height 5
click at [478, 364] on mat-icon "more_horiz" at bounding box center [478, 368] width 8 height 8
click at [491, 364] on span "Upload" at bounding box center [490, 382] width 28 height 8
click at [651, 18] on span "Teleprompter" at bounding box center [652, 18] width 29 height 5
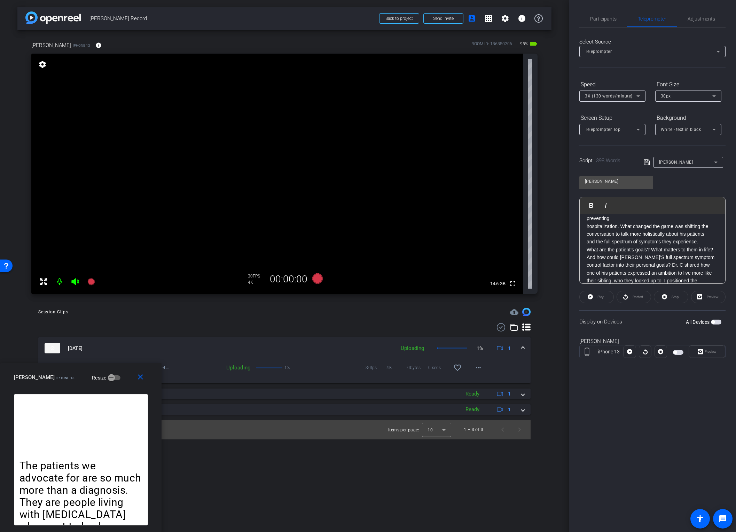
click at [635, 96] on icon at bounding box center [638, 96] width 8 height 8
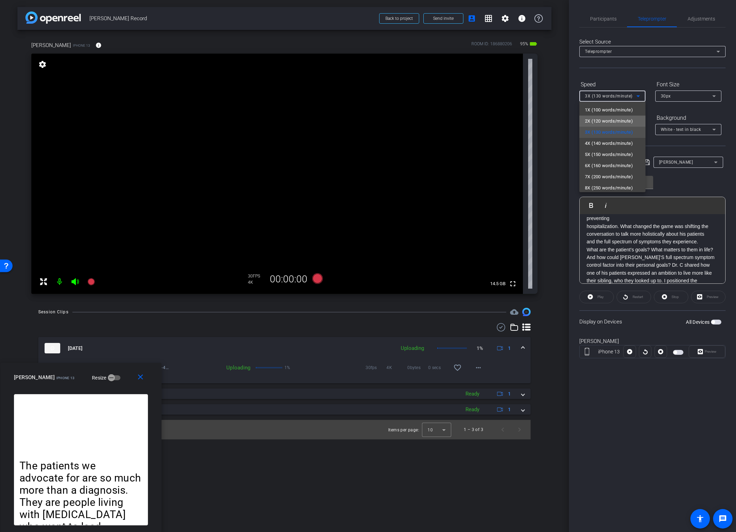
click at [619, 119] on span "2X (120 words/minute)" at bounding box center [609, 121] width 48 height 8
click at [675, 18] on span "Adjustments" at bounding box center [702, 18] width 28 height 5
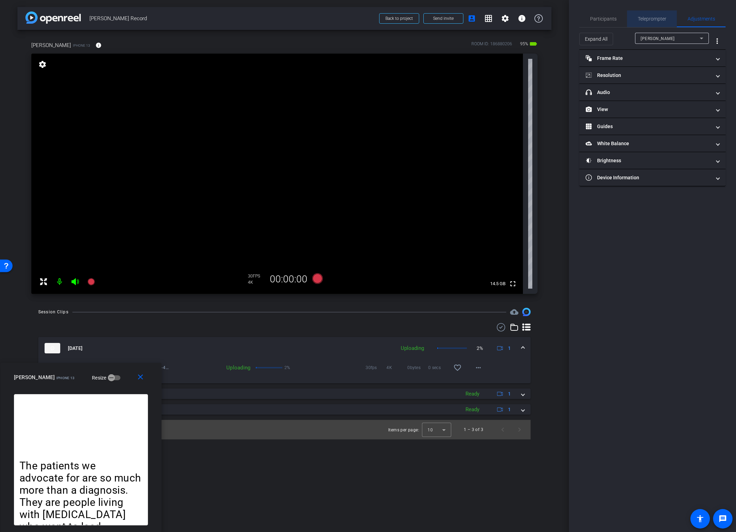
click at [655, 20] on span "Teleprompter" at bounding box center [652, 18] width 29 height 5
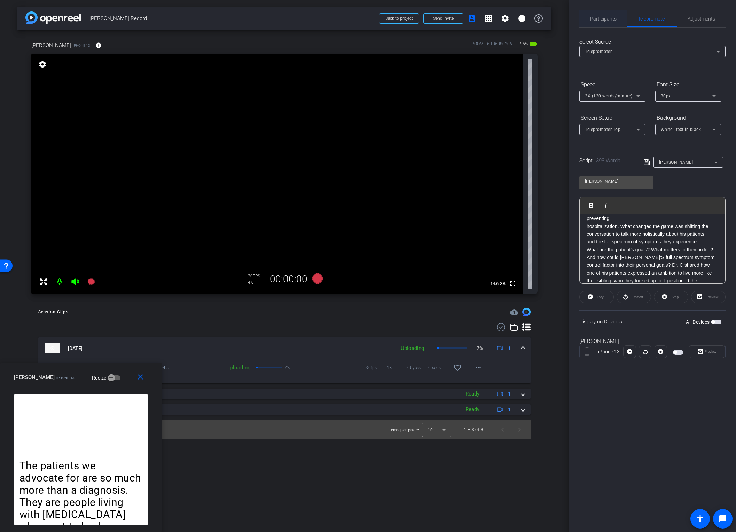
click at [598, 19] on span "Participants" at bounding box center [603, 18] width 26 height 5
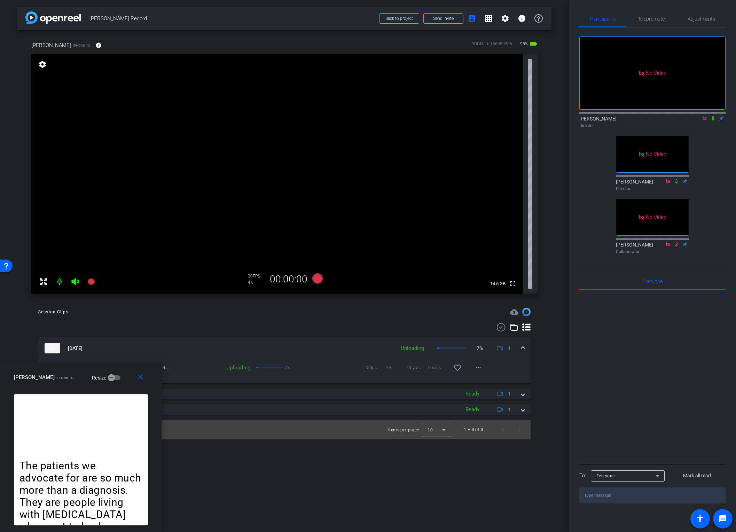
click at [675, 116] on icon at bounding box center [714, 118] width 6 height 5
click at [657, 16] on span "Teleprompter" at bounding box center [652, 18] width 29 height 5
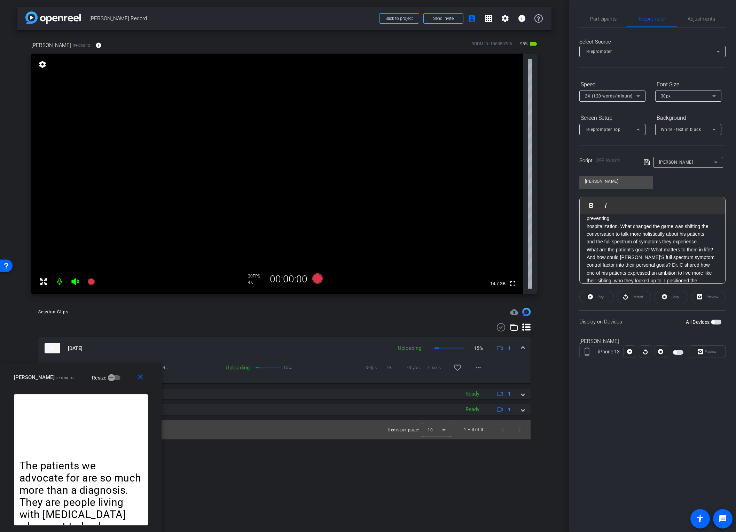
click at [634, 298] on div "Restart" at bounding box center [634, 297] width 34 height 13
click at [643, 355] on div at bounding box center [645, 352] width 13 height 13
click at [675, 352] on span "button" at bounding box center [678, 352] width 10 height 5
click at [645, 352] on div at bounding box center [645, 352] width 13 height 13
click at [604, 14] on span "Participants" at bounding box center [603, 18] width 26 height 17
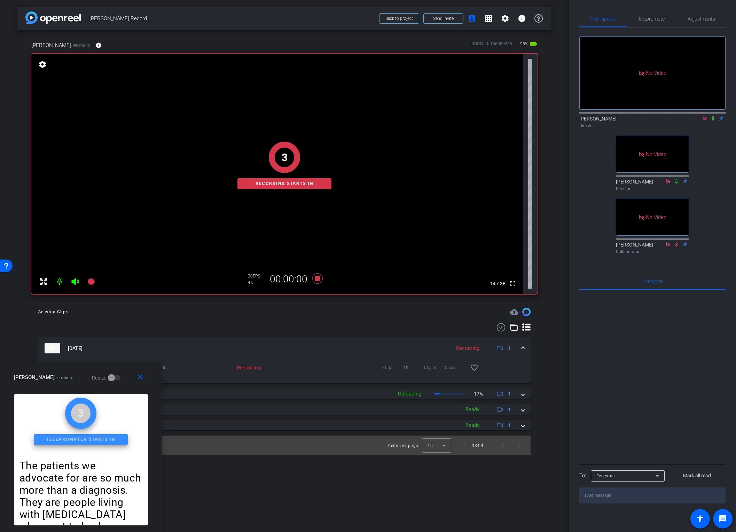
click at [675, 116] on icon at bounding box center [714, 118] width 6 height 5
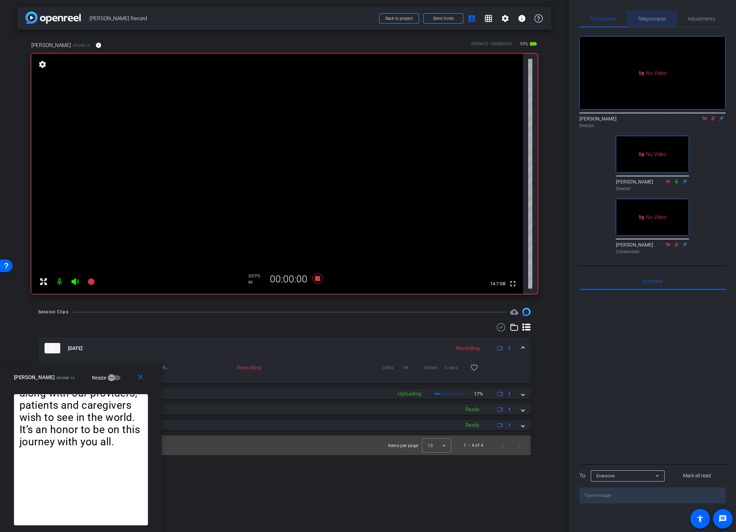
click at [657, 18] on span "Teleprompter" at bounding box center [652, 18] width 29 height 5
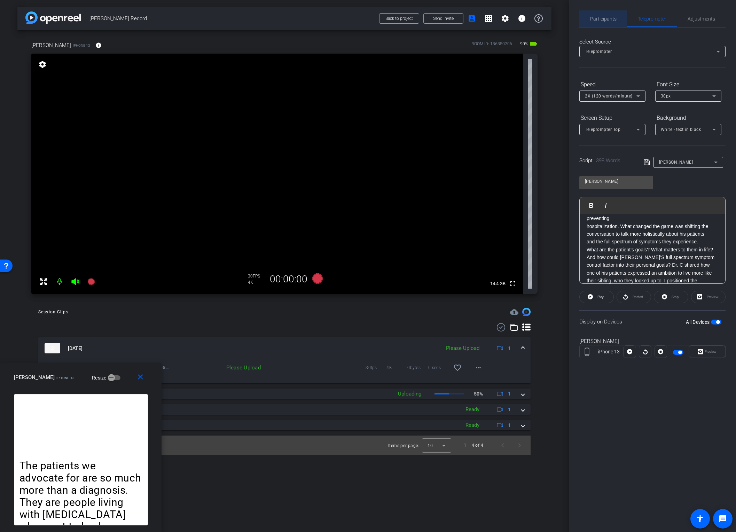
click at [608, 16] on span "Participants" at bounding box center [603, 18] width 26 height 5
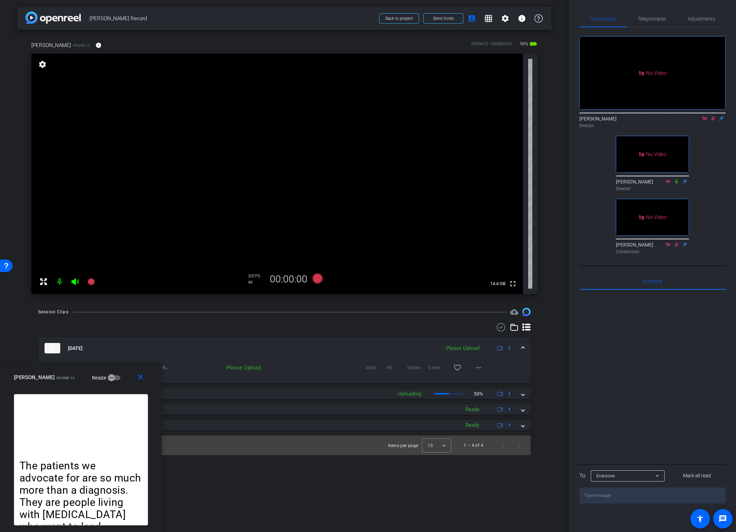
click at [675, 116] on icon at bounding box center [714, 118] width 6 height 5
click at [675, 115] on div "Dan Hoffman Director" at bounding box center [653, 122] width 146 height 14
click at [675, 116] on icon at bounding box center [705, 118] width 4 height 4
click at [481, 364] on mat-icon "more_horiz" at bounding box center [478, 368] width 8 height 8
click at [488, 364] on span "Upload" at bounding box center [490, 382] width 28 height 8
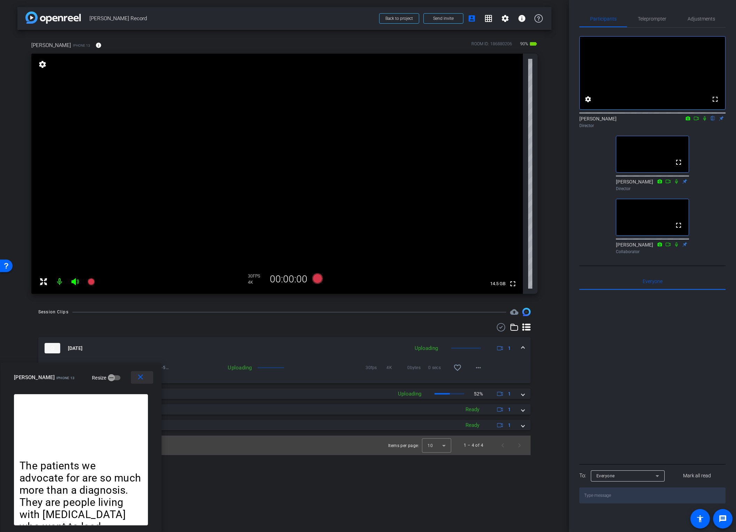
click at [139, 364] on mat-icon "close" at bounding box center [140, 377] width 9 height 9
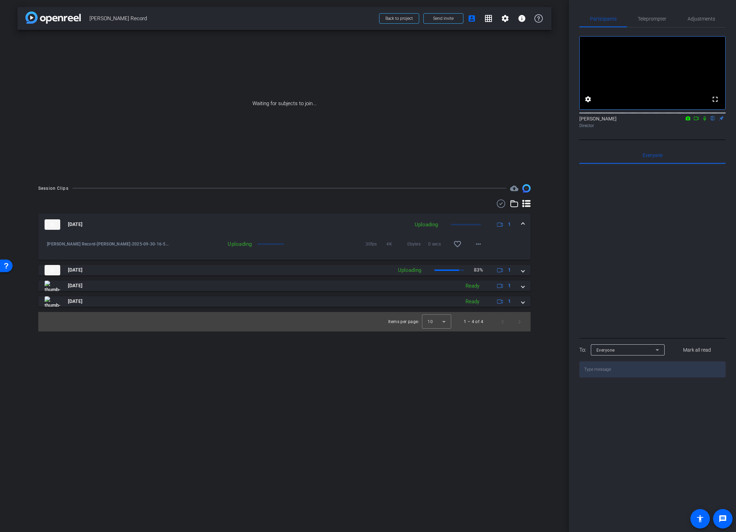
click at [675, 121] on icon at bounding box center [705, 118] width 6 height 5
click at [675, 121] on icon at bounding box center [697, 118] width 6 height 5
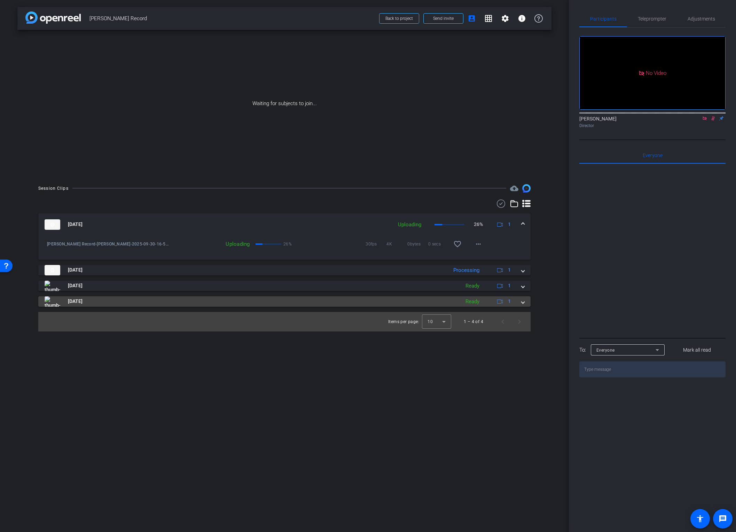
click at [522, 302] on span at bounding box center [523, 301] width 3 height 7
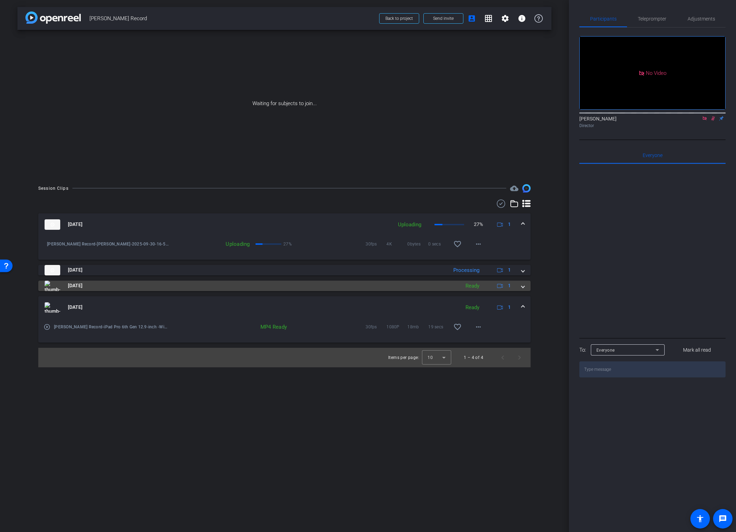
click at [522, 284] on span at bounding box center [523, 285] width 3 height 7
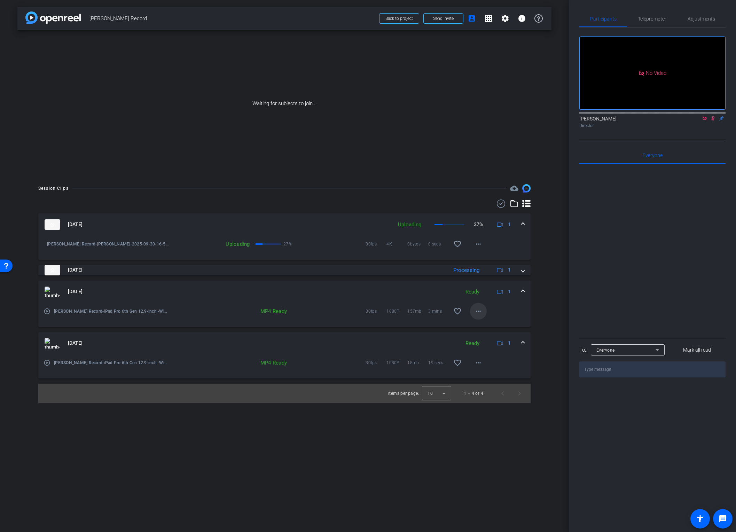
click at [478, 312] on mat-icon "more_horiz" at bounding box center [478, 311] width 8 height 8
click at [487, 327] on span "Download Original" at bounding box center [497, 326] width 42 height 8
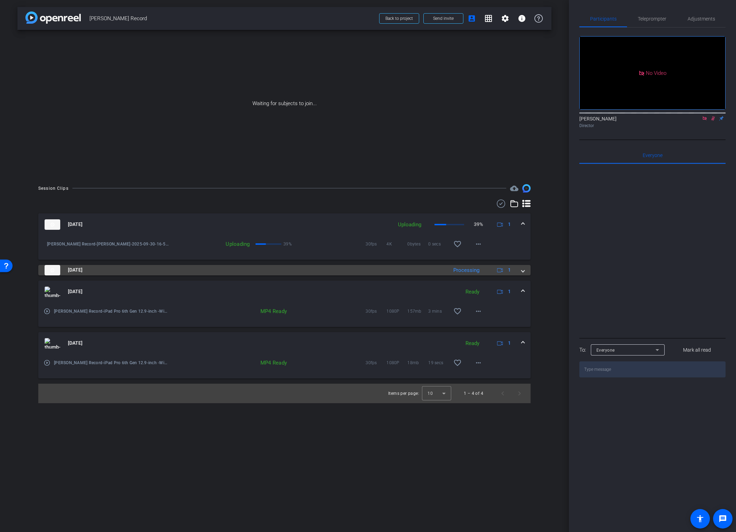
click at [525, 270] on mat-expansion-panel-header "Sep 30, 2025 Processing 1" at bounding box center [284, 270] width 493 height 10
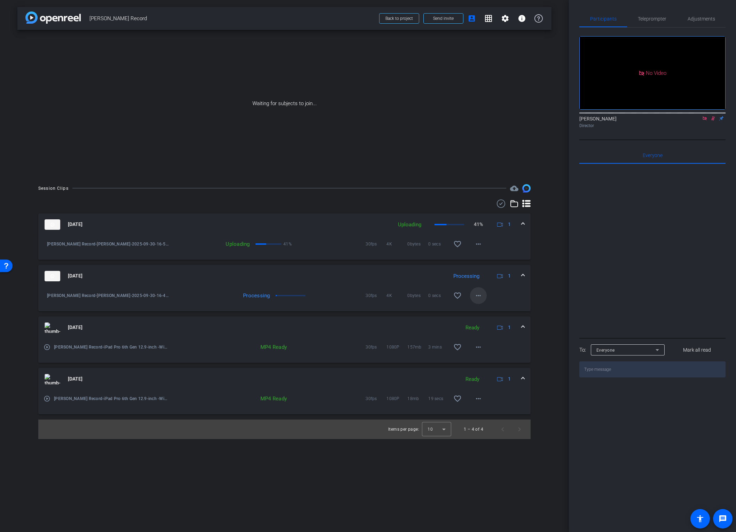
click at [479, 296] on mat-icon "more_horiz" at bounding box center [478, 296] width 8 height 8
click at [551, 297] on div at bounding box center [368, 266] width 736 height 532
click at [57, 131] on div "Waiting for subjects to join..." at bounding box center [284, 103] width 534 height 147
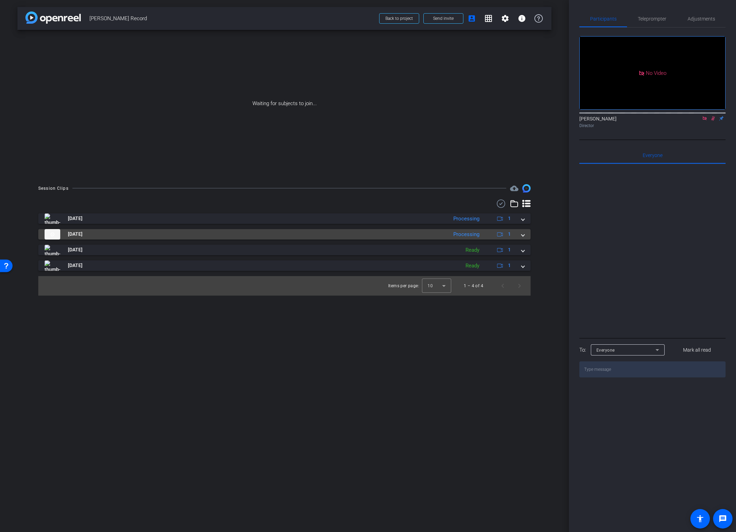
click at [522, 233] on span at bounding box center [523, 234] width 3 height 7
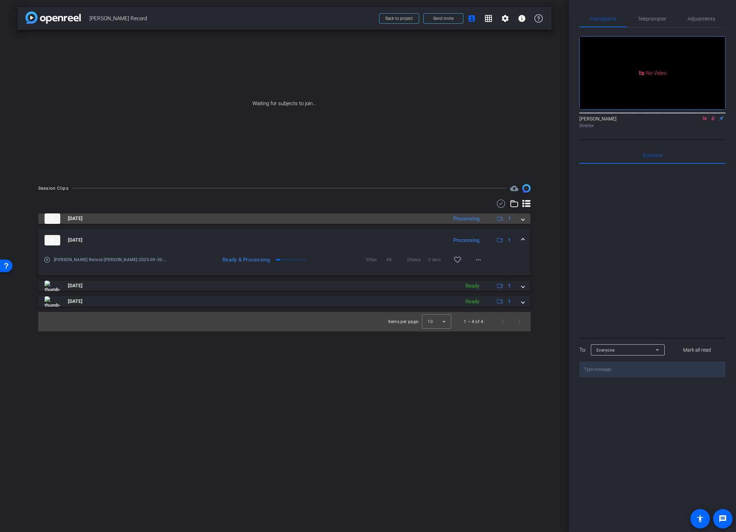
click at [522, 219] on span at bounding box center [523, 218] width 3 height 7
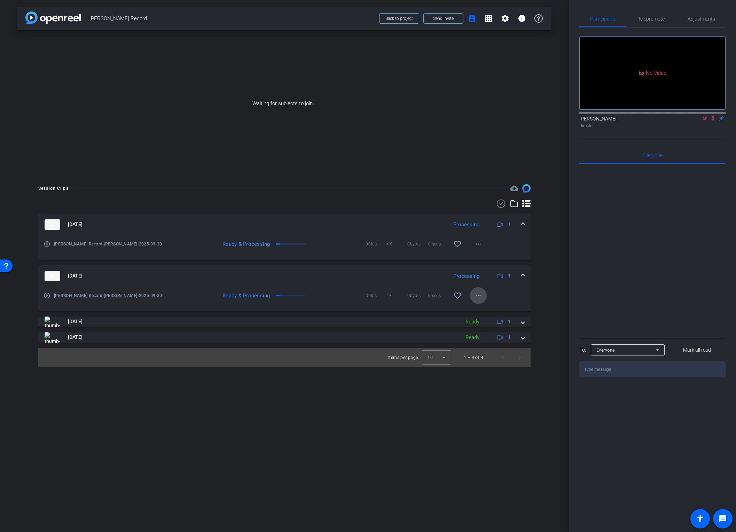
click at [478, 295] on mat-icon "more_horiz" at bounding box center [478, 296] width 8 height 8
click at [486, 309] on span "Download Original" at bounding box center [497, 310] width 42 height 8
click at [479, 243] on mat-icon "more_horiz" at bounding box center [478, 244] width 8 height 8
click at [489, 256] on span "Download Original" at bounding box center [497, 259] width 42 height 8
